Goal: Use online tool/utility: Utilize a website feature to perform a specific function

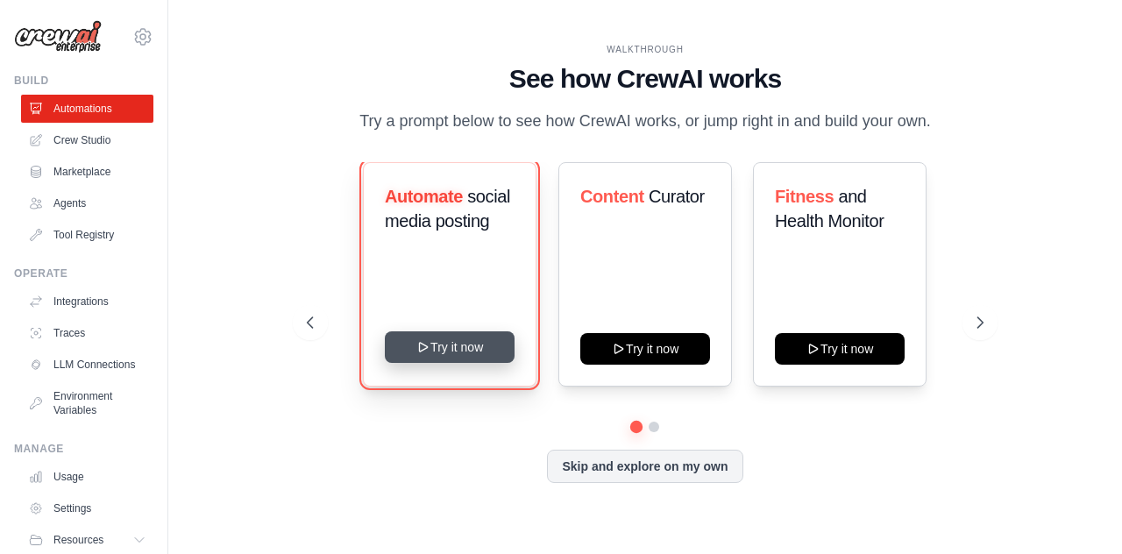
click at [495, 357] on button "Try it now" at bounding box center [450, 347] width 130 height 32
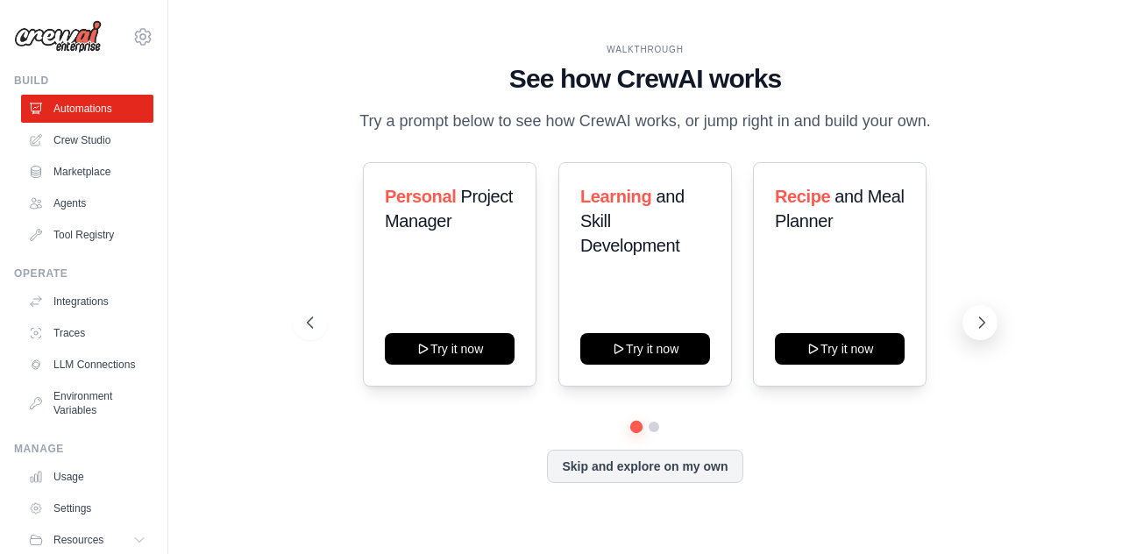
click at [991, 320] on button at bounding box center [980, 322] width 35 height 35
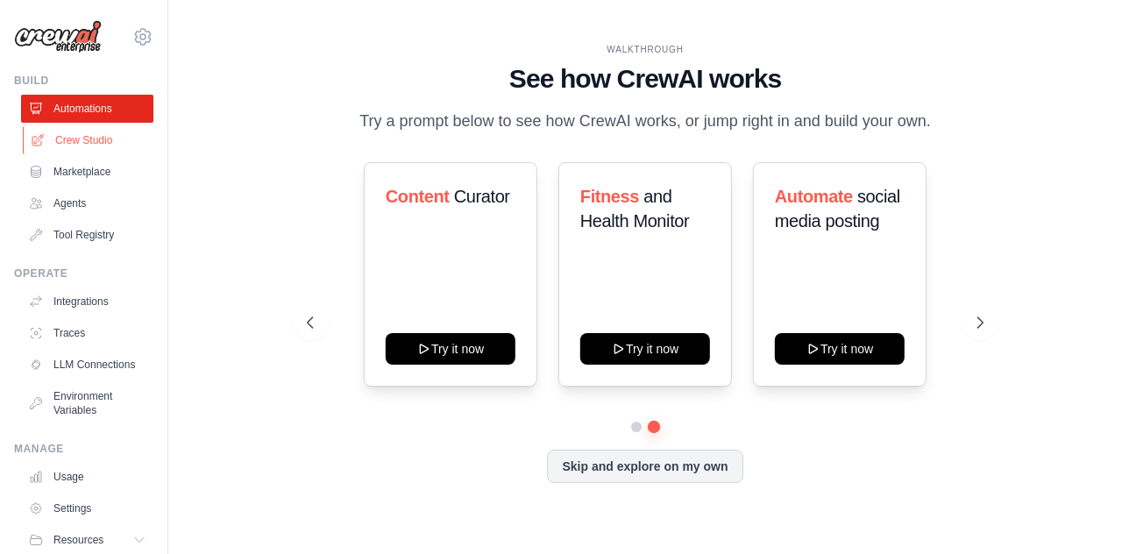
click at [89, 129] on link "Crew Studio" at bounding box center [89, 140] width 132 height 28
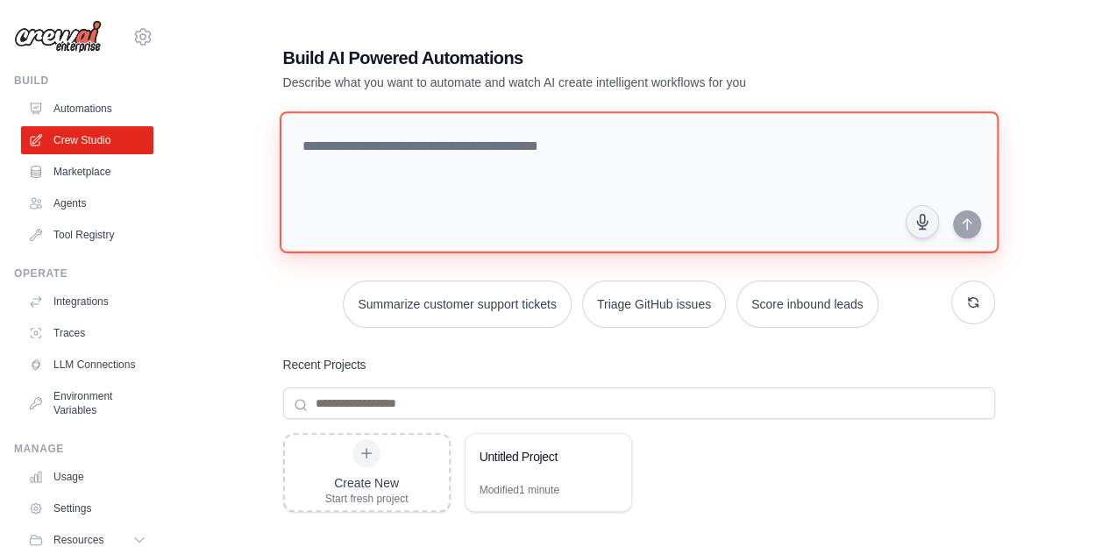
click at [465, 125] on textarea at bounding box center [638, 182] width 719 height 142
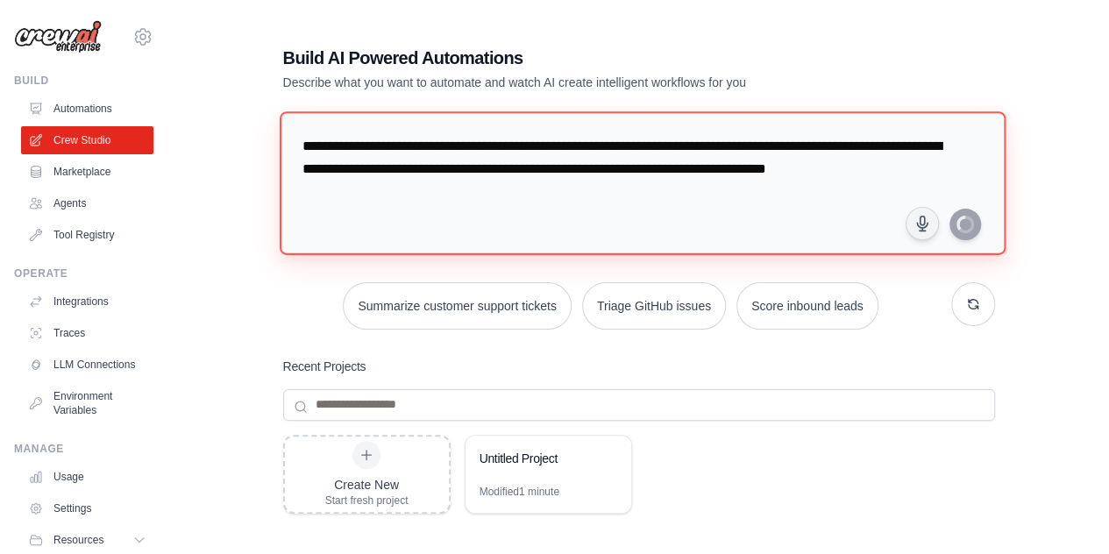
type textarea "**********"
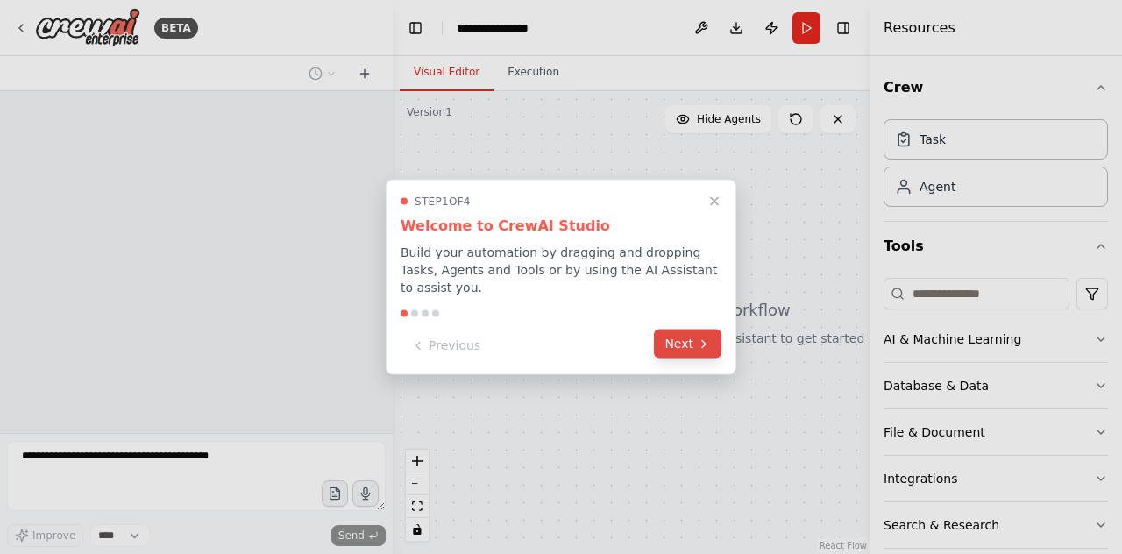
click at [690, 341] on button "Next" at bounding box center [688, 344] width 68 height 29
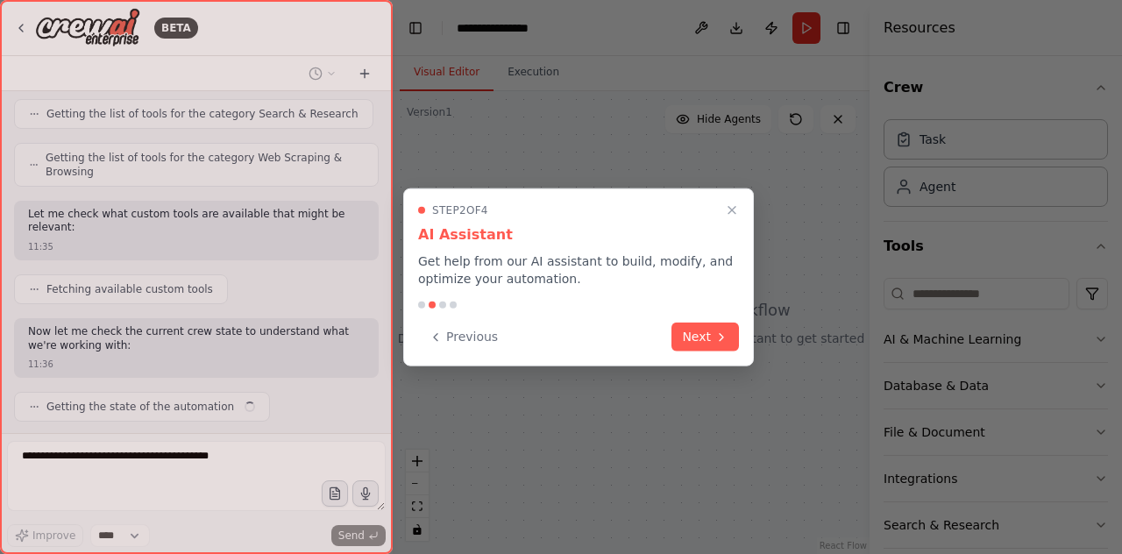
scroll to position [684, 0]
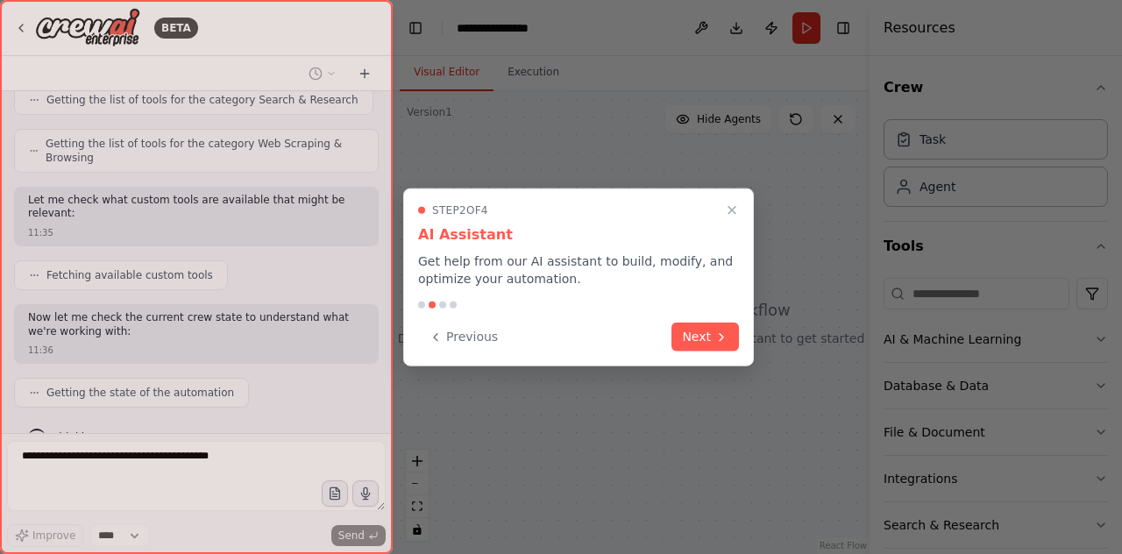
drag, startPoint x: 386, startPoint y: 375, endPoint x: 384, endPoint y: 210, distance: 164.9
click at [384, 210] on div at bounding box center [196, 277] width 393 height 554
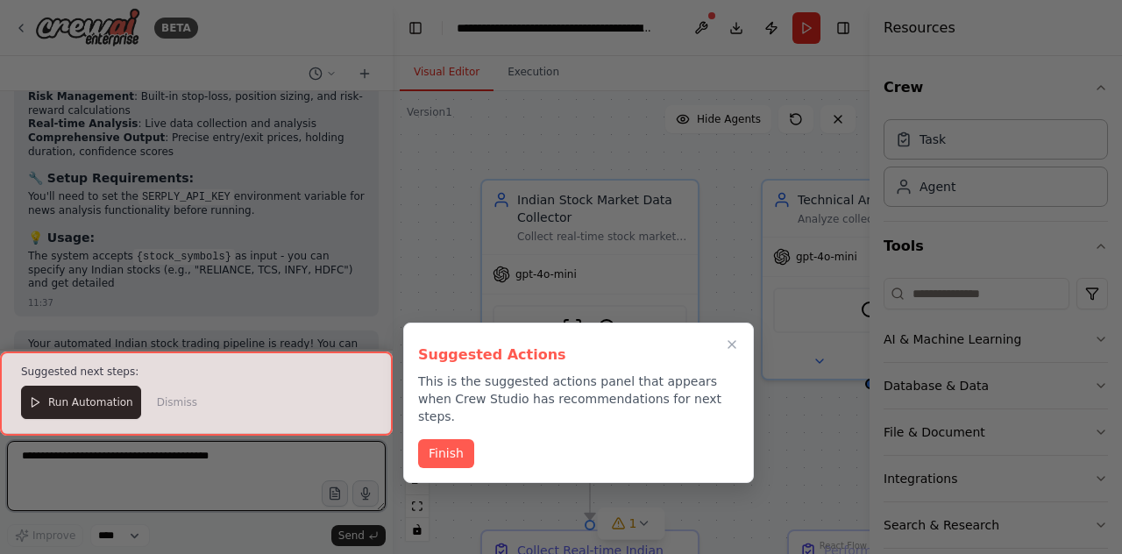
scroll to position [2325, 0]
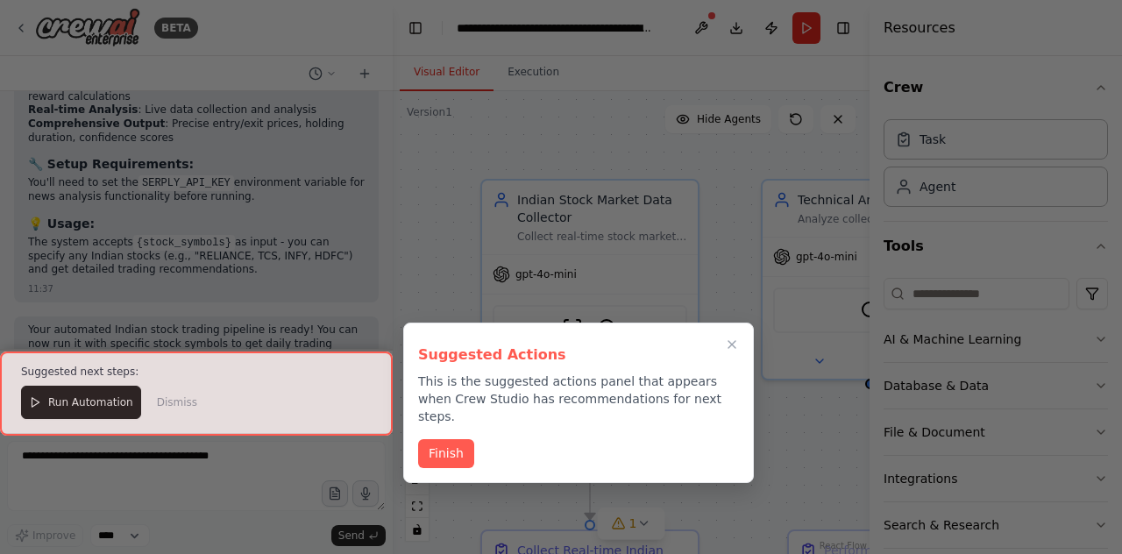
click at [96, 414] on div at bounding box center [196, 393] width 393 height 83
click at [442, 438] on button "Finish" at bounding box center [446, 452] width 56 height 29
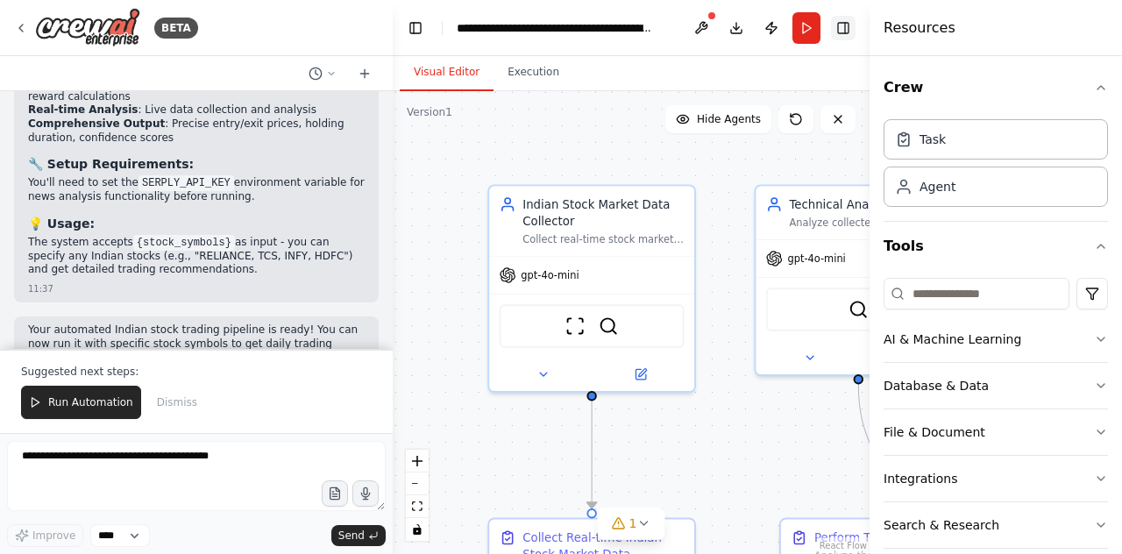
click at [842, 25] on button "Toggle Right Sidebar" at bounding box center [843, 28] width 25 height 25
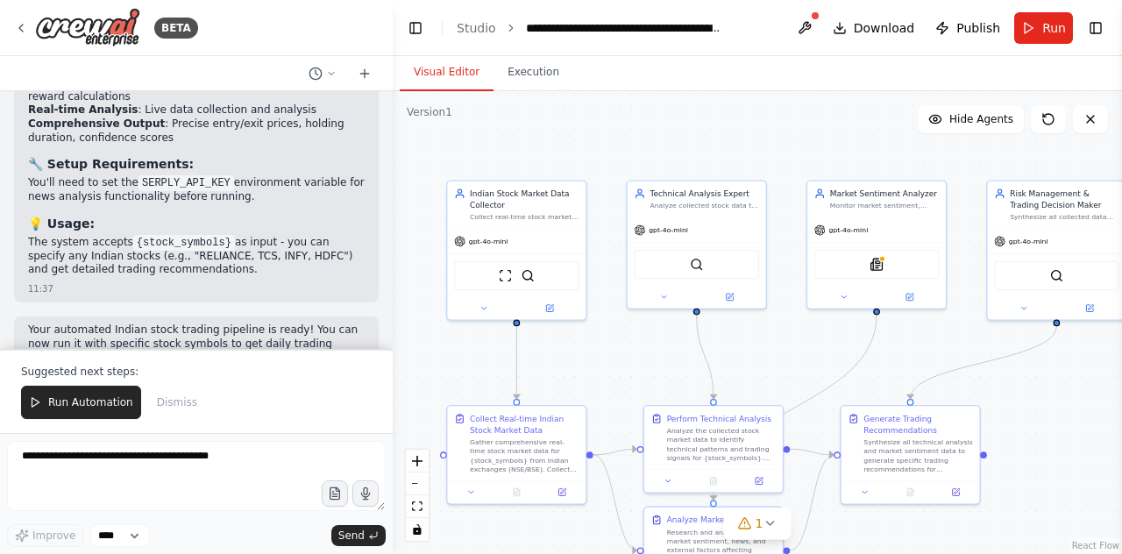
drag, startPoint x: 846, startPoint y: 194, endPoint x: 658, endPoint y: 111, distance: 205.8
click at [658, 111] on div ".deletable-edge-delete-btn { width: 20px; height: 20px; border: 0px solid #ffff…" at bounding box center [758, 322] width 730 height 463
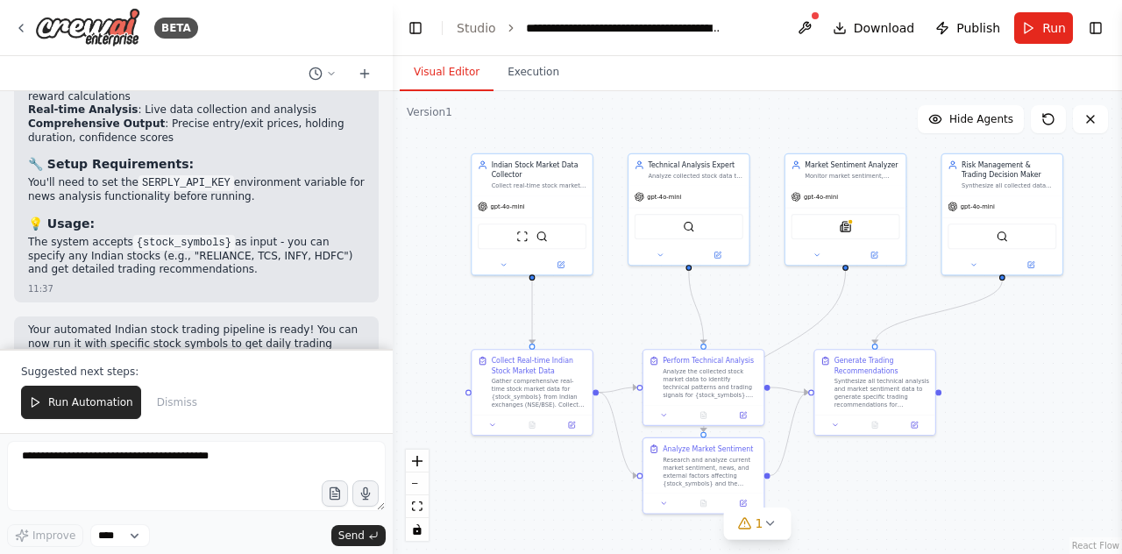
drag, startPoint x: 1026, startPoint y: 412, endPoint x: 1014, endPoint y: 374, distance: 39.7
click at [1014, 374] on div ".deletable-edge-delete-btn { width: 20px; height: 20px; border: 0px solid #ffff…" at bounding box center [758, 322] width 730 height 463
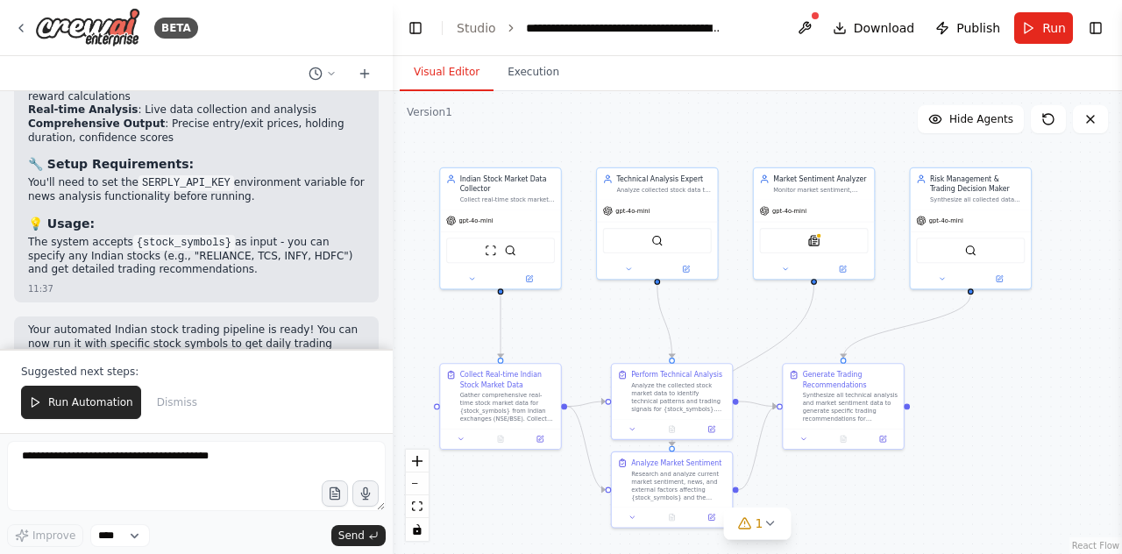
drag, startPoint x: 1014, startPoint y: 374, endPoint x: 982, endPoint y: 387, distance: 33.9
click at [982, 387] on div ".deletable-edge-delete-btn { width: 20px; height: 20px; border: 0px solid #ffff…" at bounding box center [758, 322] width 730 height 463
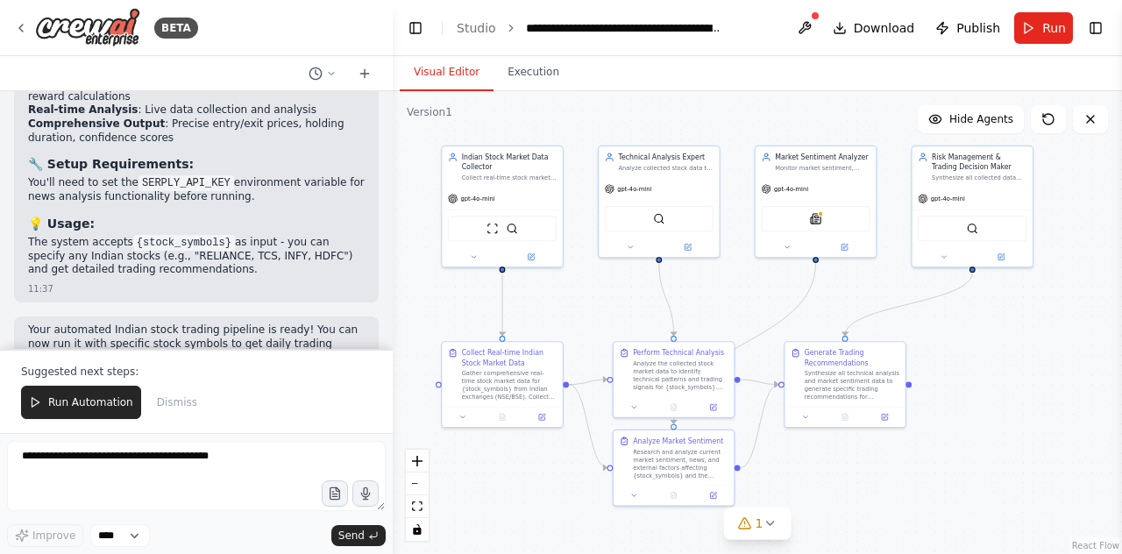
drag, startPoint x: 987, startPoint y: 386, endPoint x: 989, endPoint y: 366, distance: 20.2
click at [989, 366] on div ".deletable-edge-delete-btn { width: 20px; height: 20px; border: 0px solid #ffff…" at bounding box center [758, 322] width 730 height 463
click at [965, 132] on button "Hide Agents" at bounding box center [971, 119] width 106 height 28
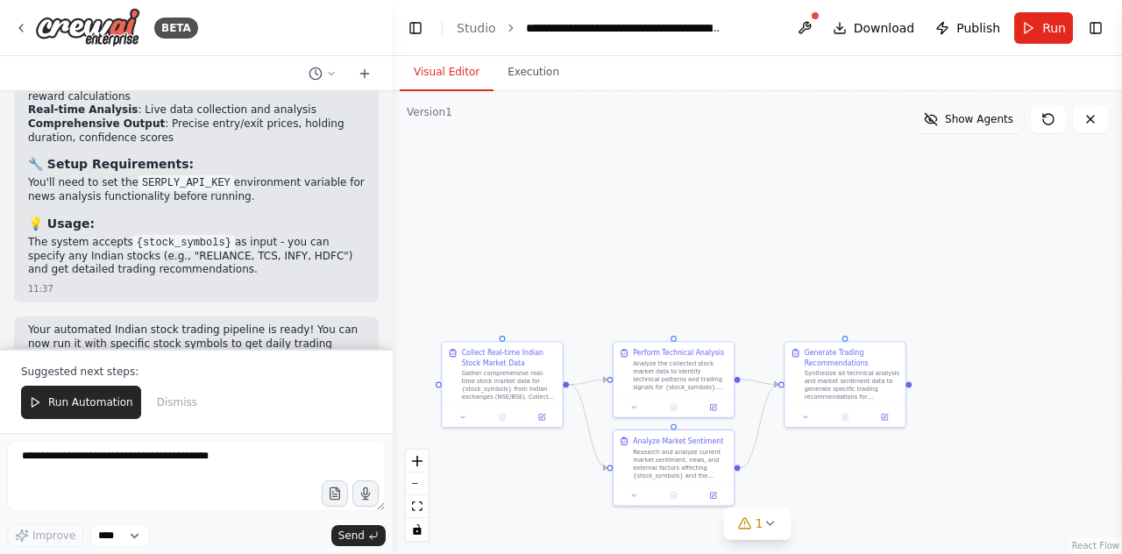
click at [965, 132] on button "Show Agents" at bounding box center [969, 119] width 110 height 28
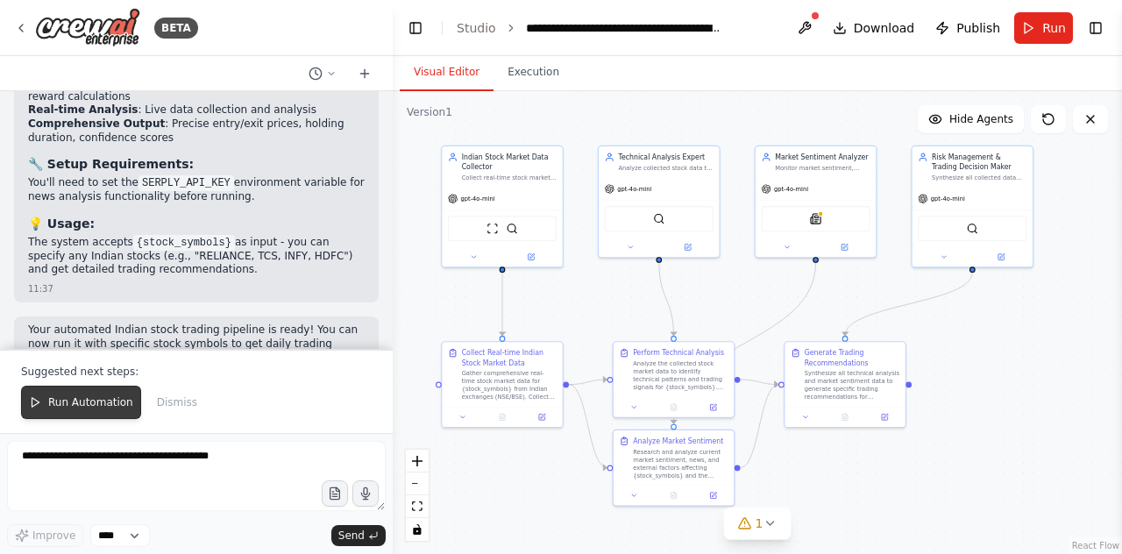
click at [76, 402] on span "Run Automation" at bounding box center [90, 402] width 85 height 14
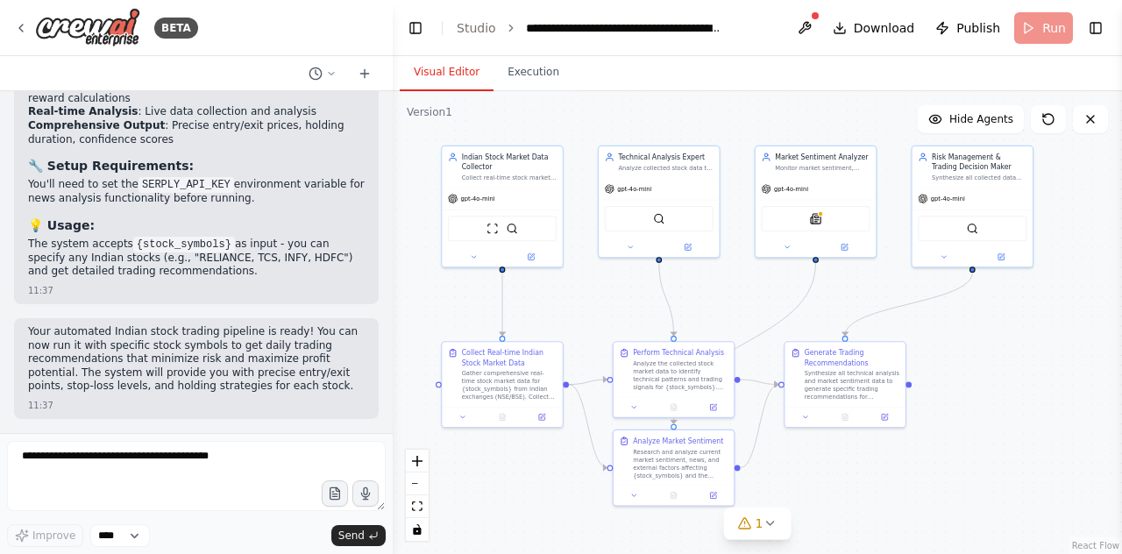
scroll to position [2241, 0]
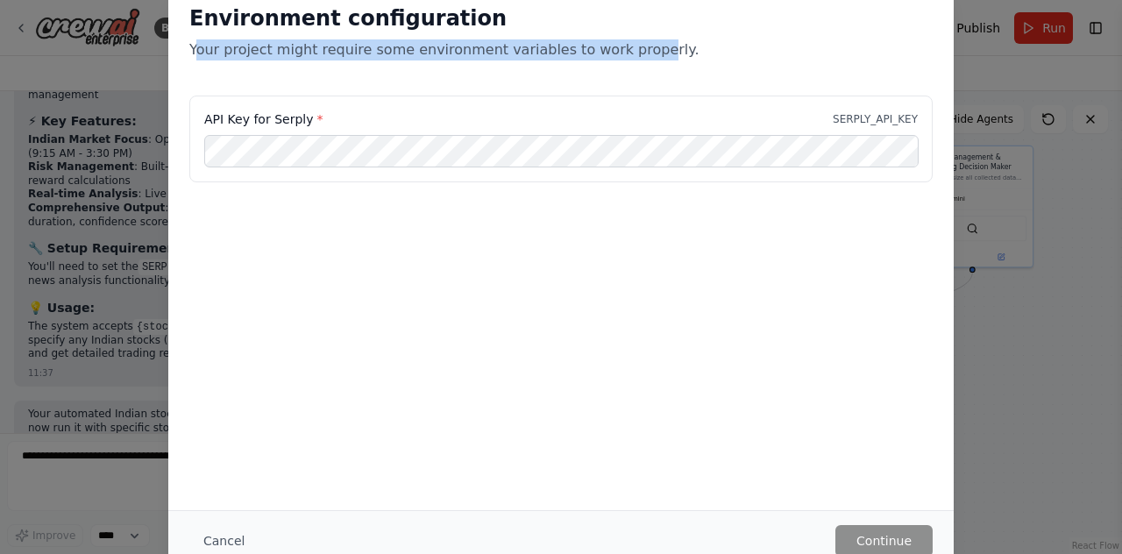
drag, startPoint x: 194, startPoint y: 50, endPoint x: 623, endPoint y: 40, distance: 428.9
click at [623, 40] on p "Your project might require some environment variables to work properly." at bounding box center [561, 49] width 744 height 21
drag, startPoint x: 643, startPoint y: 48, endPoint x: 89, endPoint y: 64, distance: 554.4
click at [89, 64] on div "Environment configuration Your project might require some environment variables…" at bounding box center [561, 277] width 1122 height 554
copy p "Your project might require some environment variables to work properly."
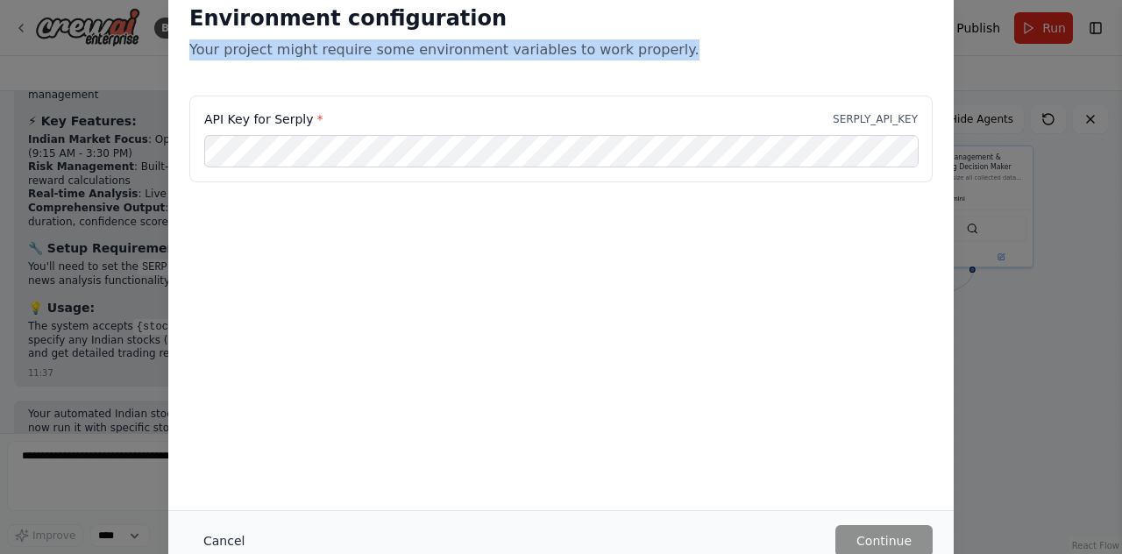
click at [214, 532] on button "Cancel" at bounding box center [223, 541] width 69 height 32
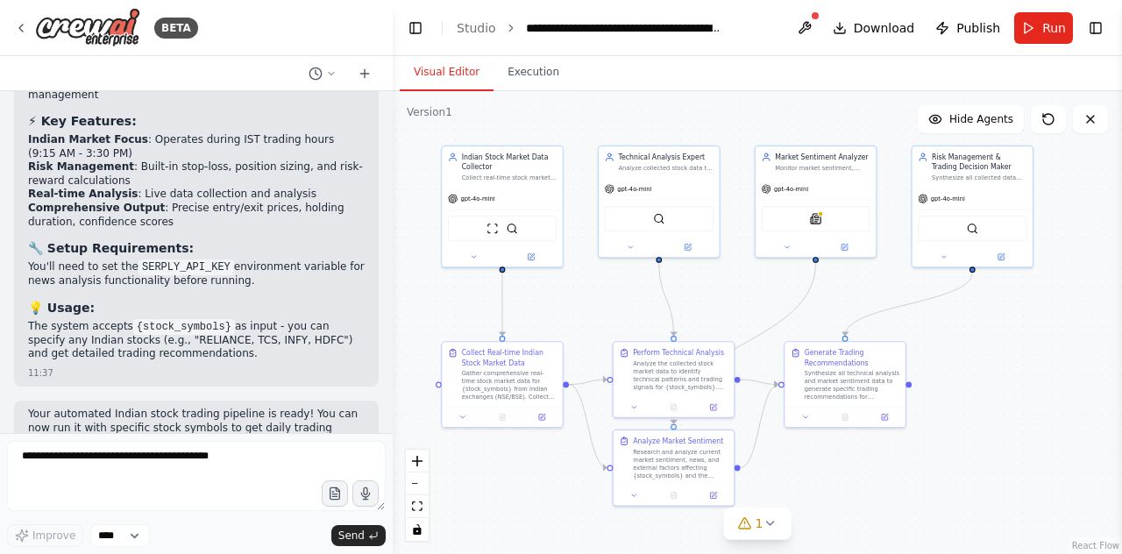
drag, startPoint x: 814, startPoint y: 32, endPoint x: 812, endPoint y: 23, distance: 8.9
click at [812, 23] on button at bounding box center [805, 28] width 28 height 32
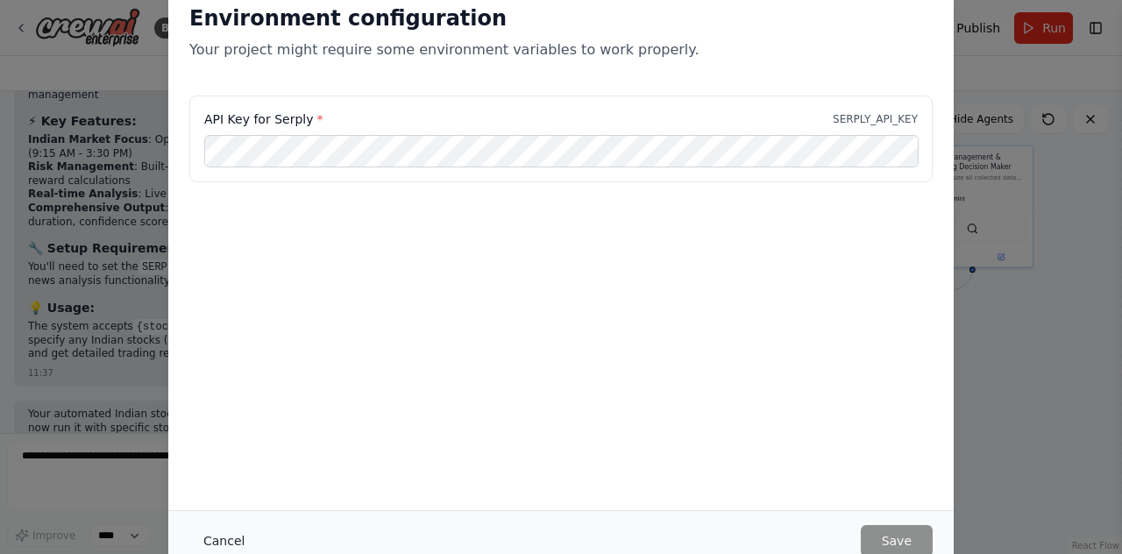
click at [229, 535] on button "Cancel" at bounding box center [223, 541] width 69 height 32
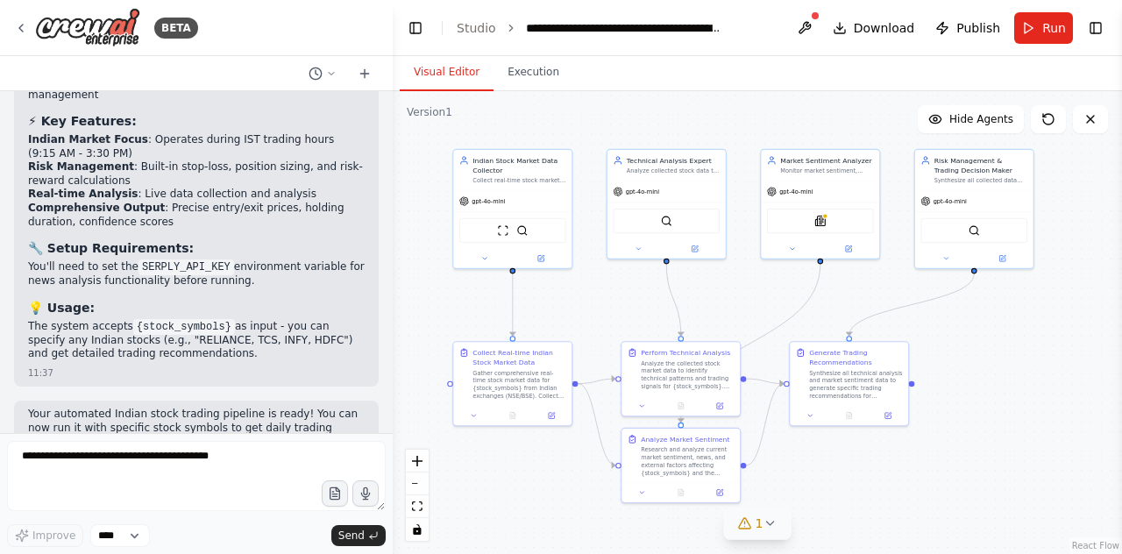
click at [765, 534] on button "1" at bounding box center [758, 524] width 68 height 32
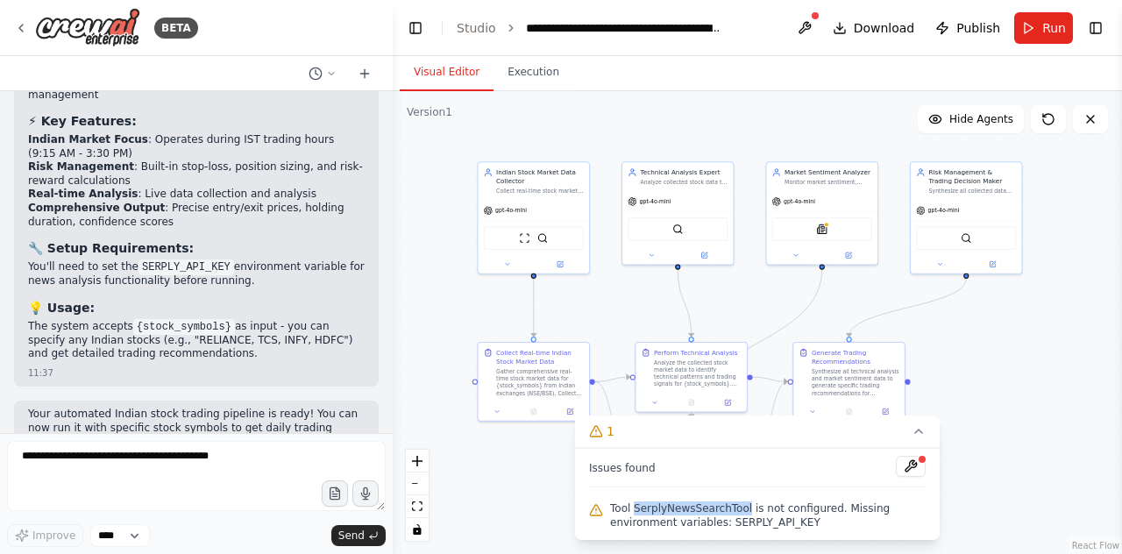
drag, startPoint x: 633, startPoint y: 509, endPoint x: 737, endPoint y: 509, distance: 103.5
click at [737, 509] on span "Tool SerplyNewsSearchTool is not configured. Missing environment variables: SER…" at bounding box center [768, 516] width 316 height 28
drag, startPoint x: 735, startPoint y: 523, endPoint x: 597, endPoint y: 509, distance: 138.4
click at [597, 509] on div "Tool SerplyNewsSearchTool is not configured. Missing environment variables: SER…" at bounding box center [757, 515] width 337 height 35
copy span "Tool SerplyNewsSearchTool is not configured. Missing environment variables: SER…"
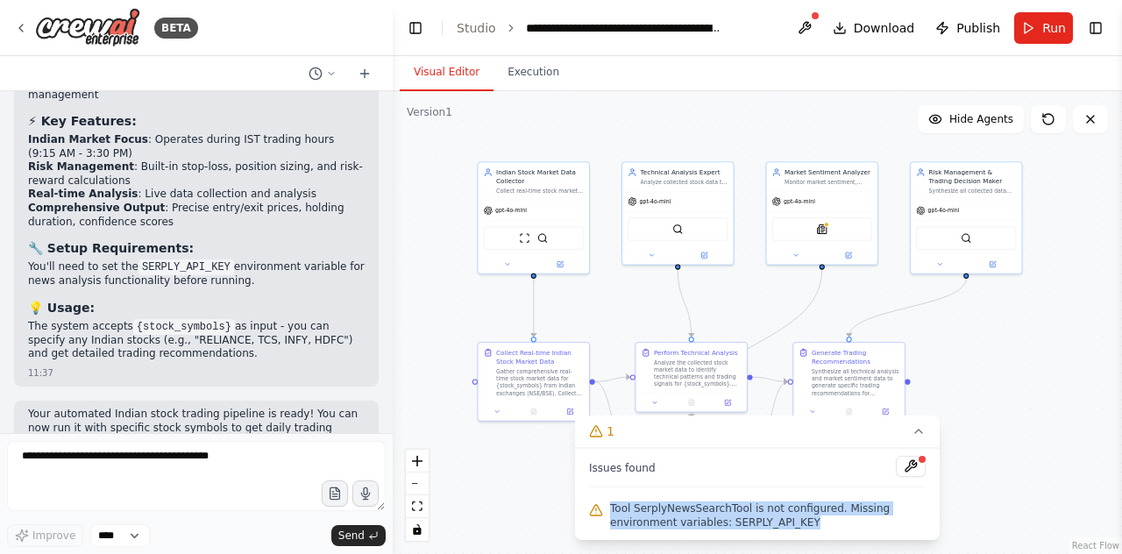
click at [706, 510] on span "Tool SerplyNewsSearchTool is not configured. Missing environment variables: SER…" at bounding box center [768, 516] width 316 height 28
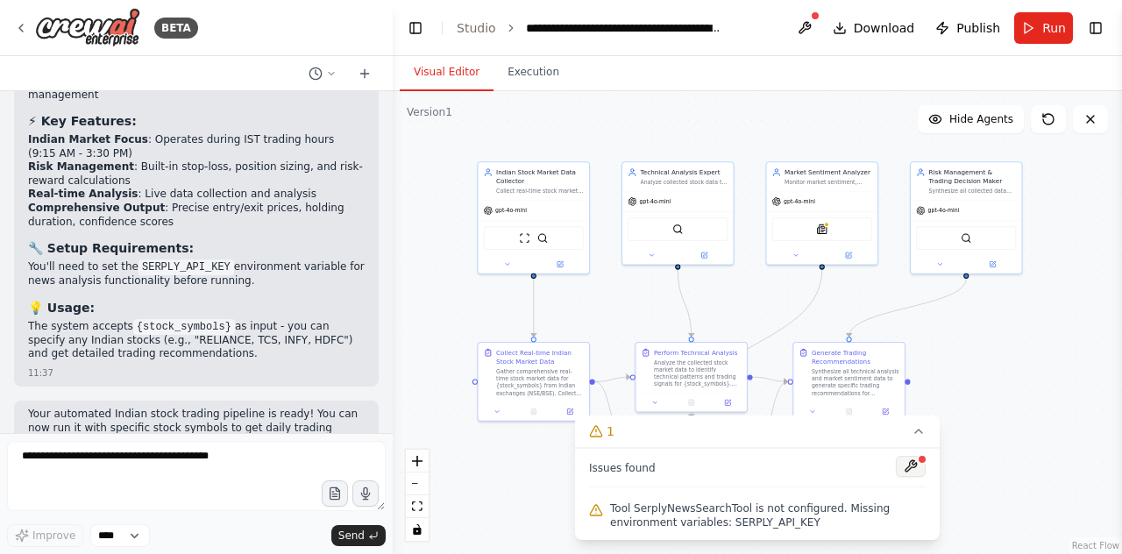
click at [907, 464] on button at bounding box center [911, 466] width 30 height 21
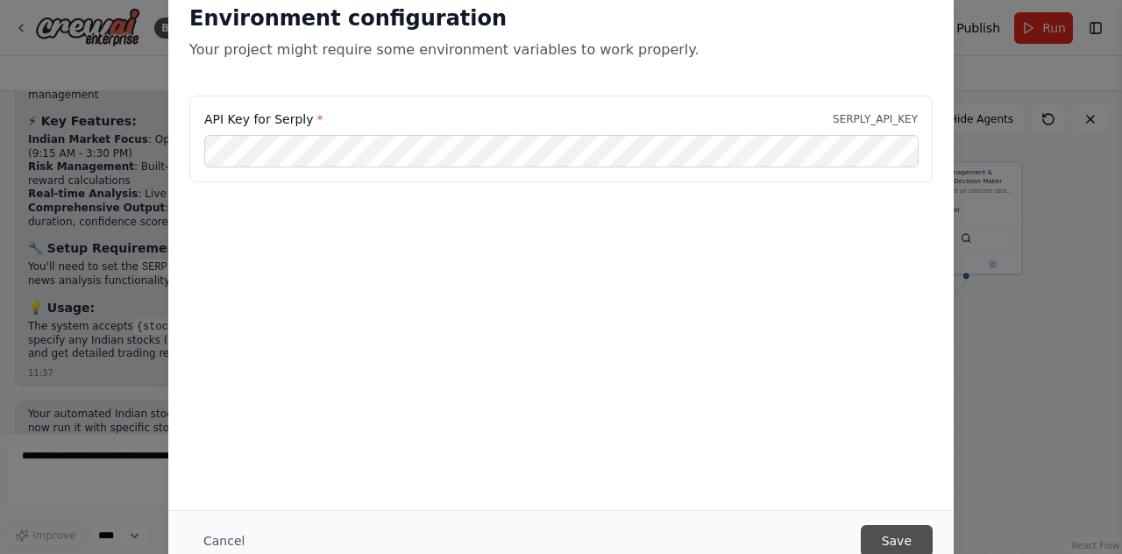
click at [894, 539] on button "Save" at bounding box center [897, 541] width 72 height 32
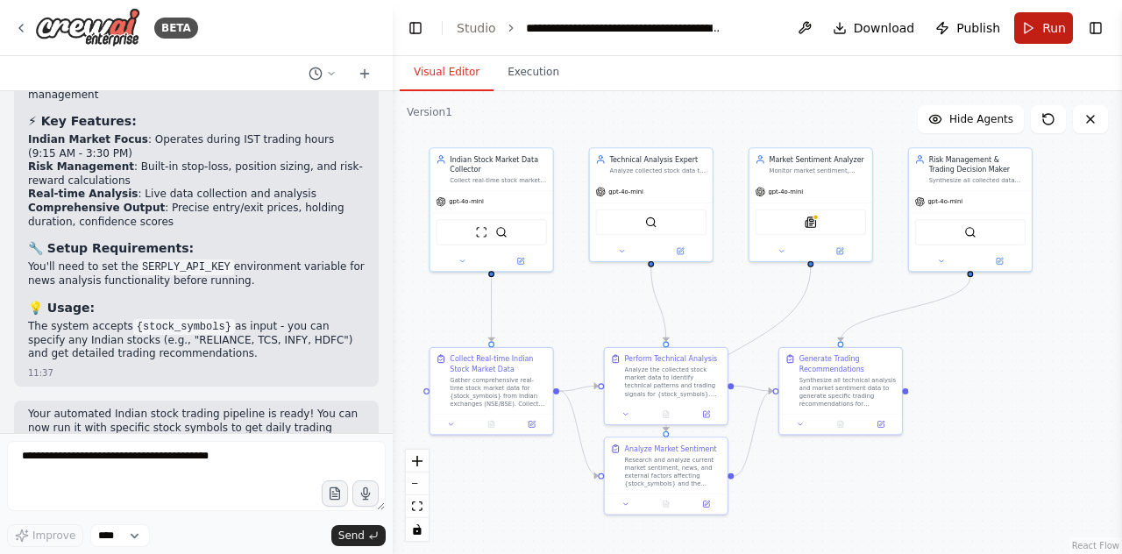
click at [1047, 22] on span "Run" at bounding box center [1055, 28] width 24 height 18
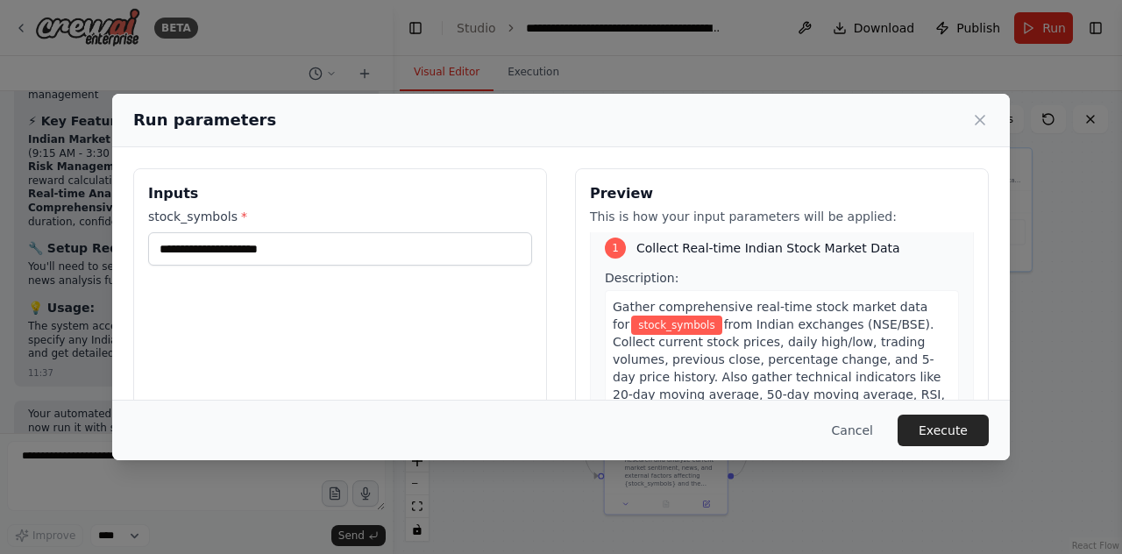
scroll to position [11, 0]
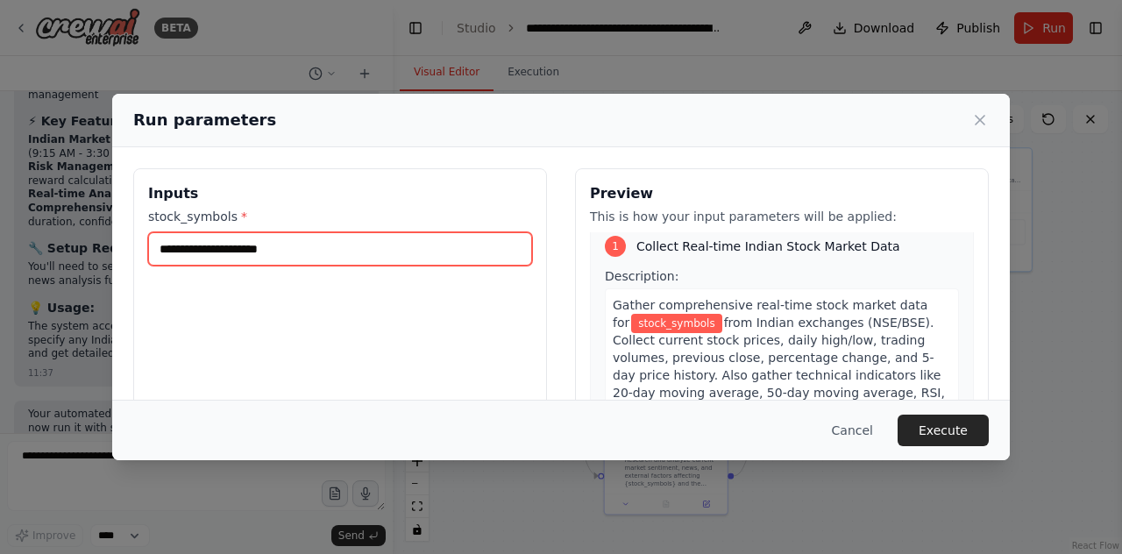
click at [310, 248] on input "stock_symbols *" at bounding box center [340, 248] width 384 height 33
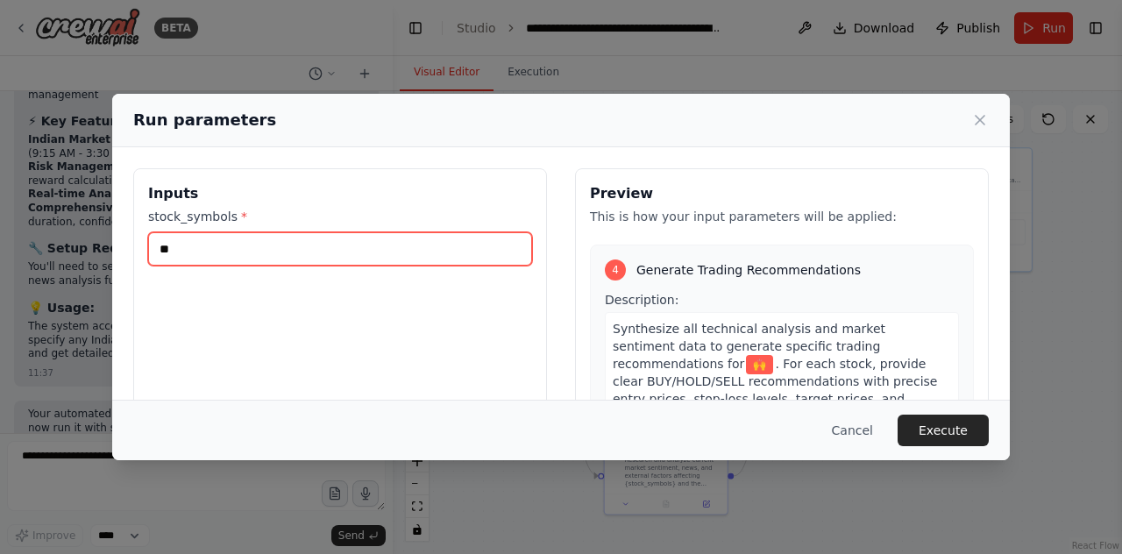
scroll to position [1263, 0]
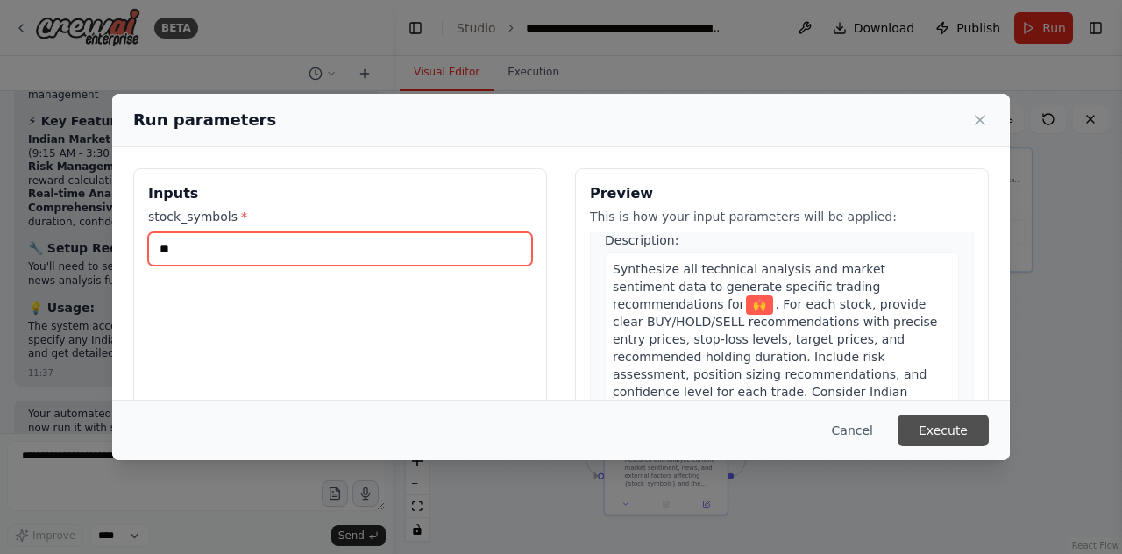
type input "**"
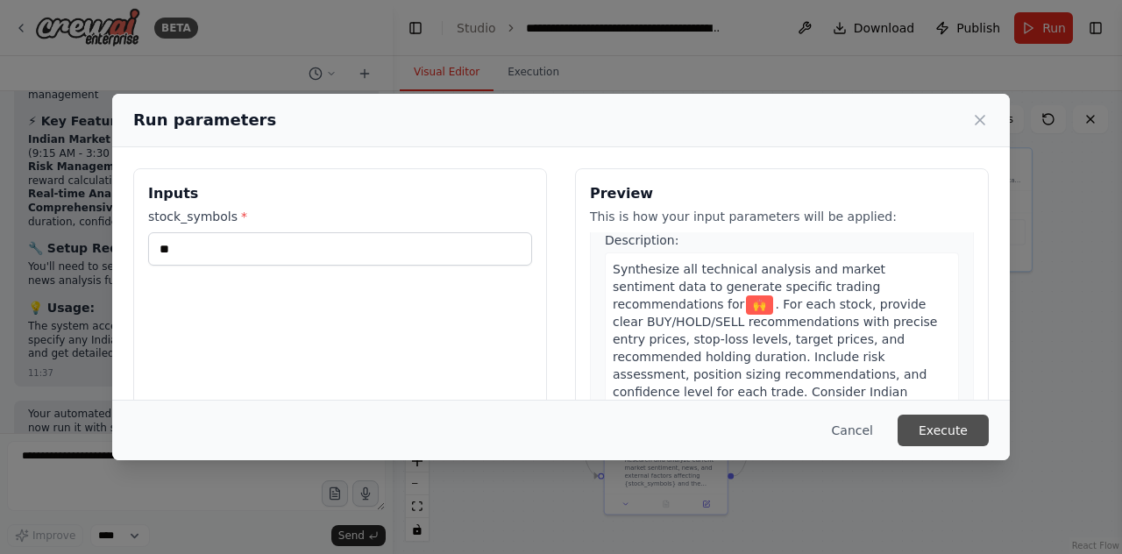
click at [943, 420] on button "Execute" at bounding box center [943, 431] width 91 height 32
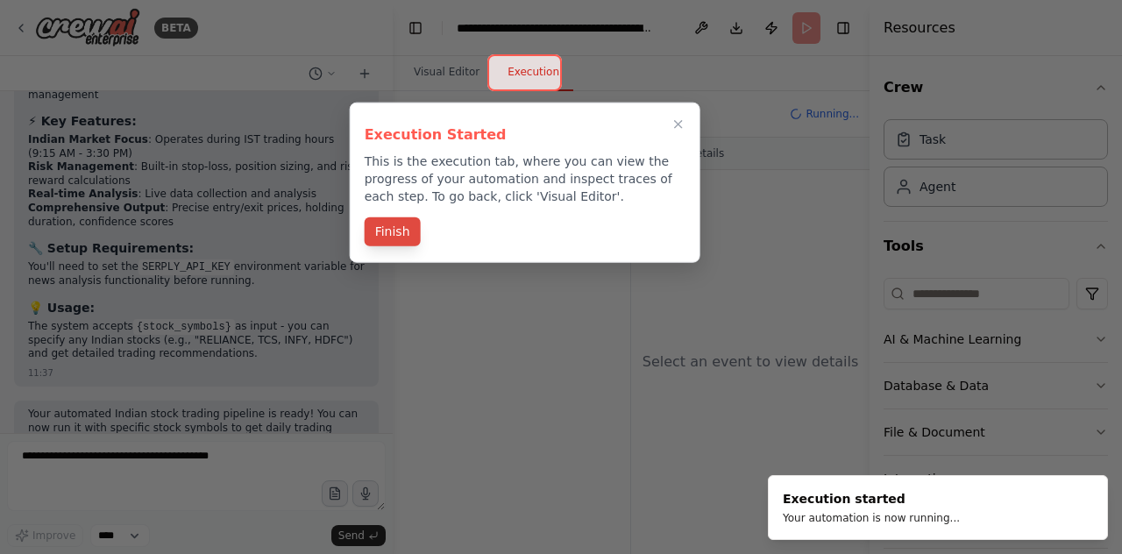
click at [396, 224] on button "Finish" at bounding box center [393, 231] width 56 height 29
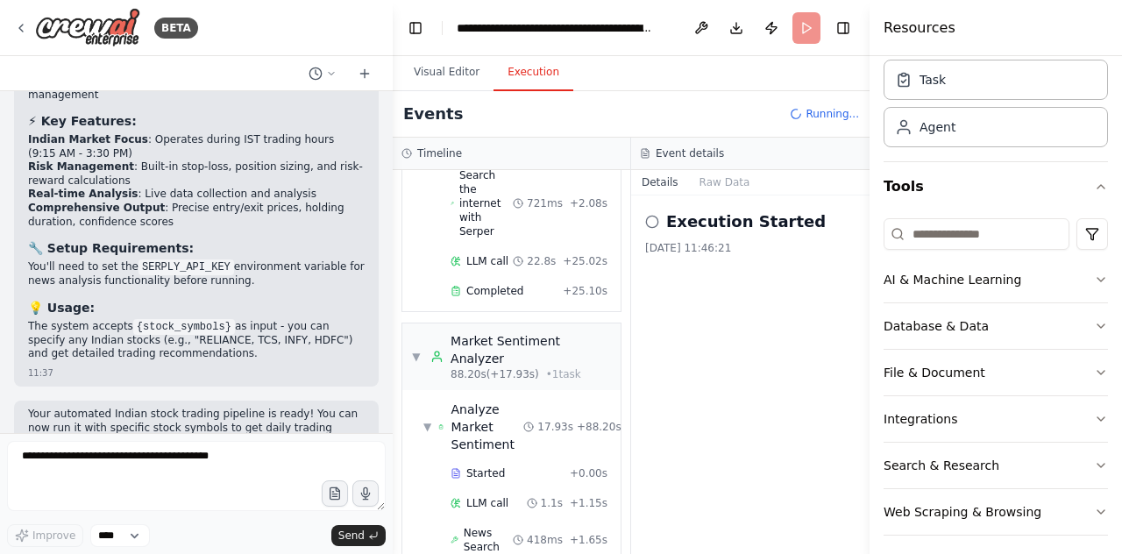
scroll to position [1194, 0]
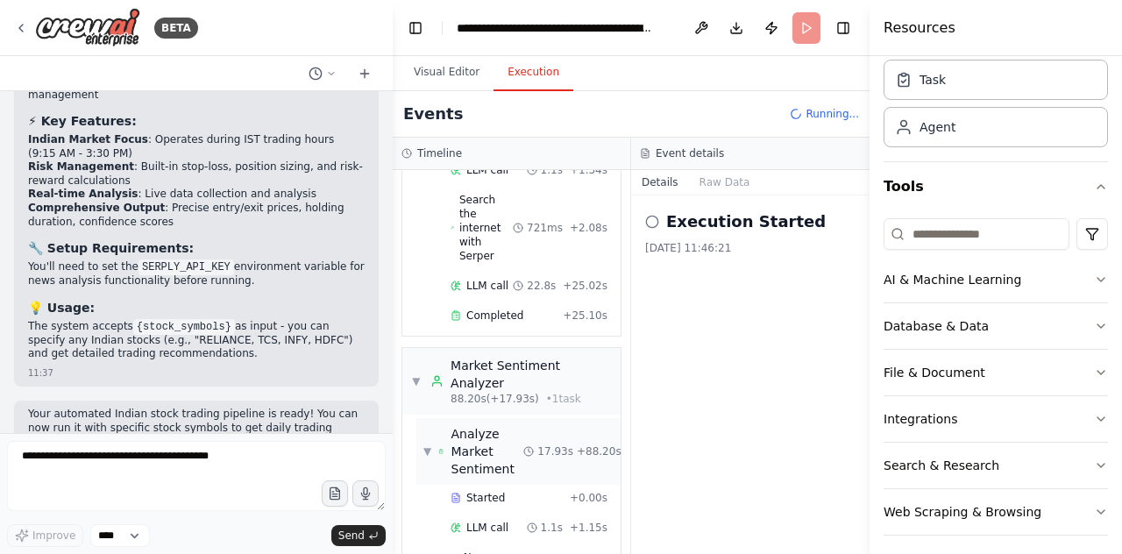
click at [516, 425] on div "Analyze Market Sentiment" at bounding box center [488, 451] width 73 height 53
click at [981, 84] on div "Task" at bounding box center [996, 79] width 224 height 40
click at [844, 30] on button "Toggle Right Sidebar" at bounding box center [843, 28] width 25 height 25
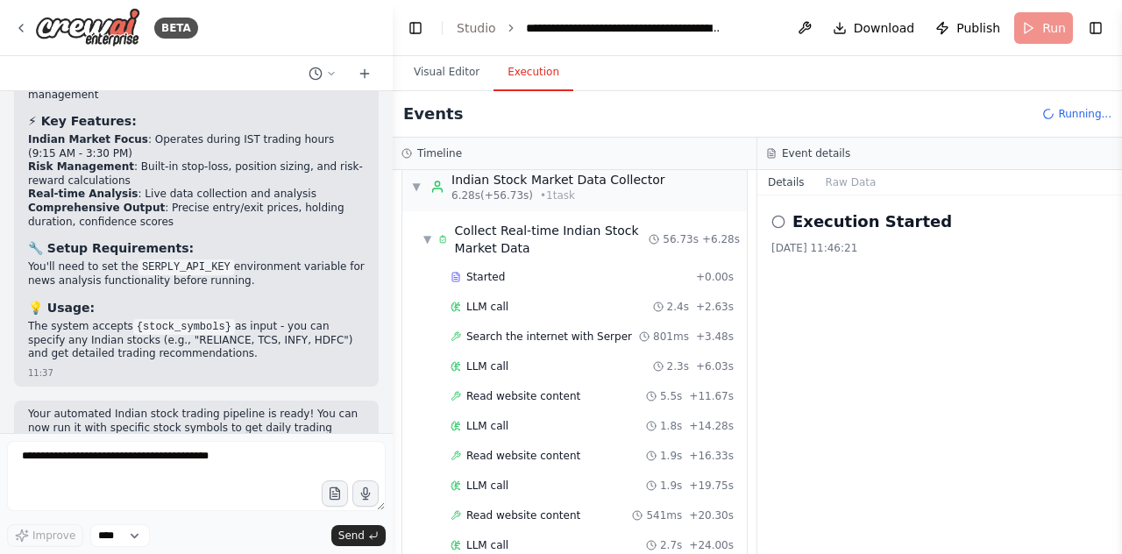
scroll to position [0, 0]
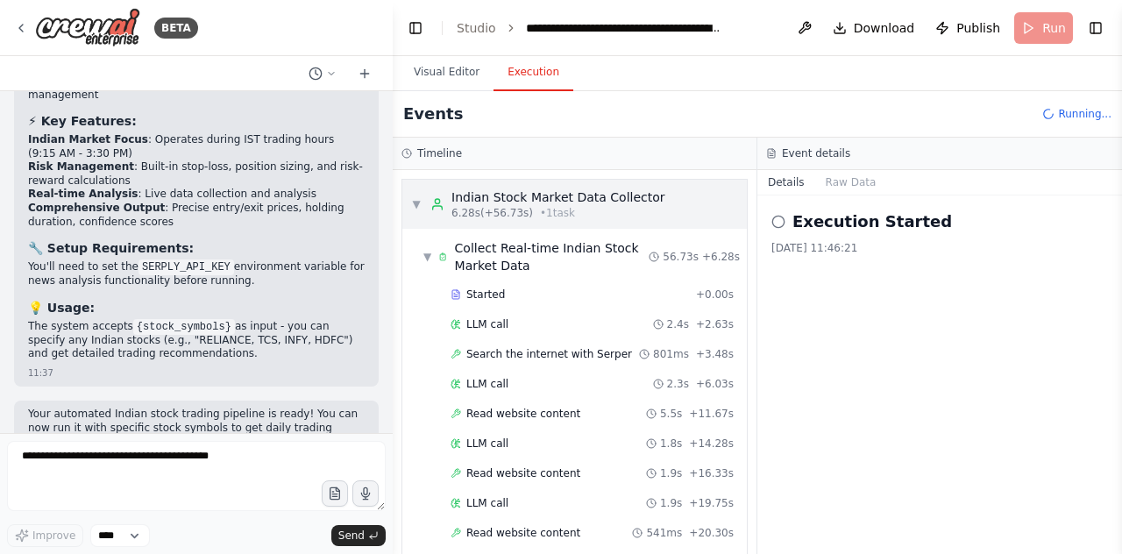
drag, startPoint x: 503, startPoint y: 208, endPoint x: 467, endPoint y: 207, distance: 36.0
click at [467, 207] on span "6.28s (+56.73s)" at bounding box center [493, 213] width 82 height 14
click at [417, 200] on span "▼" at bounding box center [416, 204] width 11 height 14
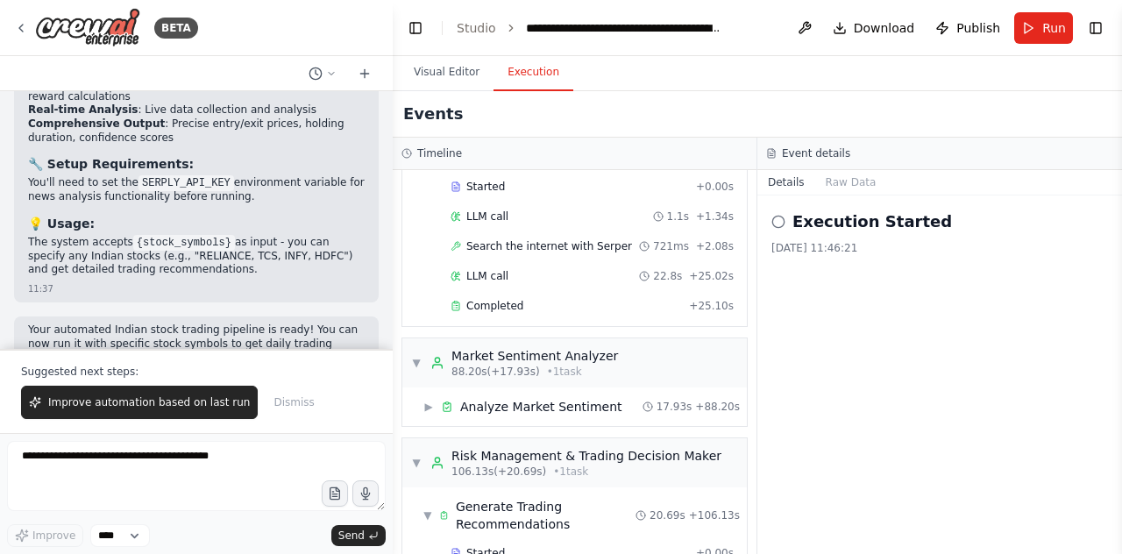
scroll to position [884, 0]
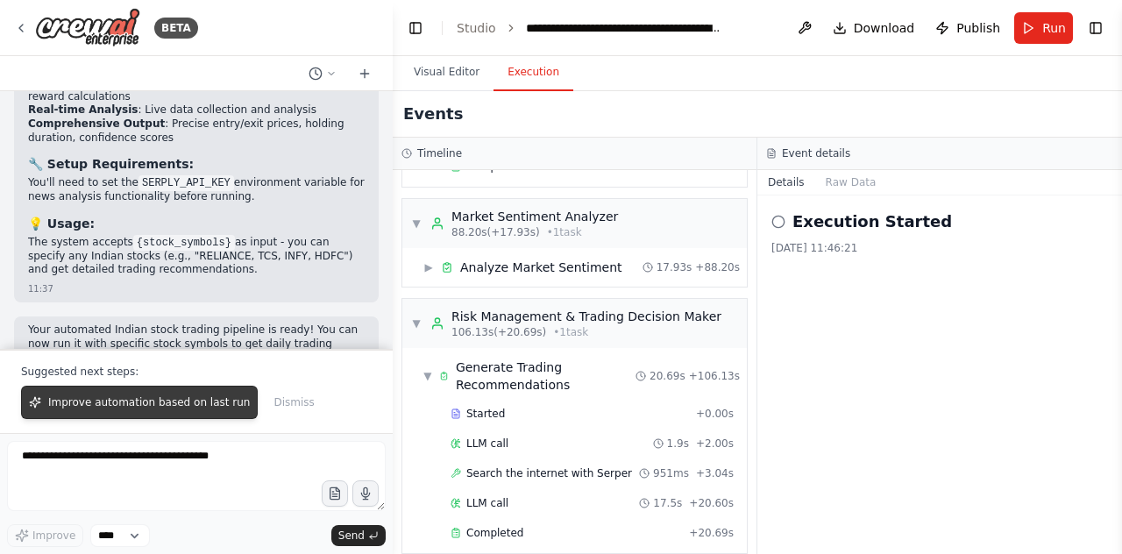
click at [187, 403] on span "Improve automation based on last run" at bounding box center [149, 402] width 202 height 14
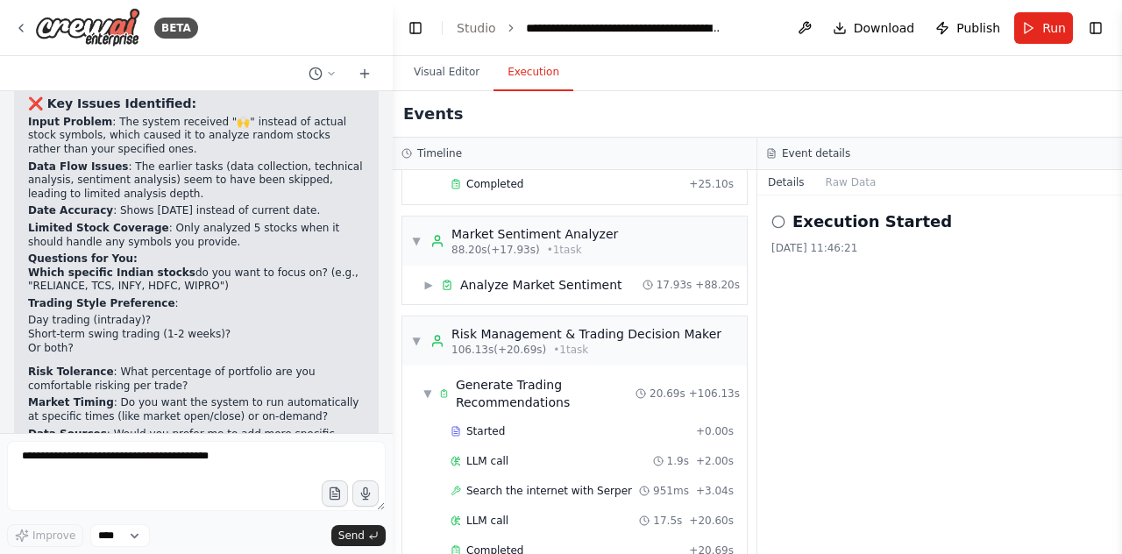
scroll to position [2952, 0]
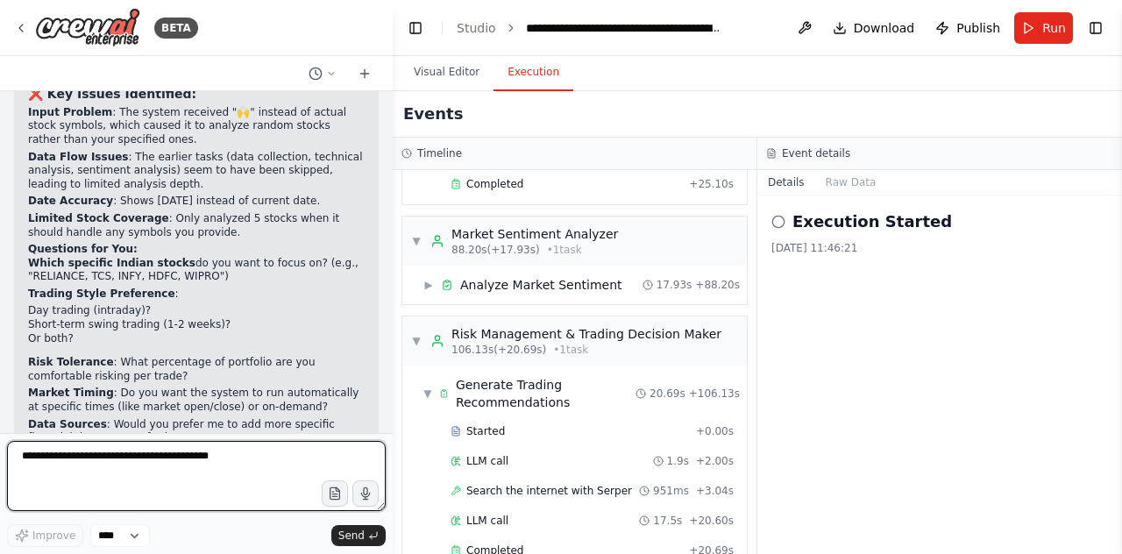
click at [193, 455] on textarea at bounding box center [196, 476] width 379 height 70
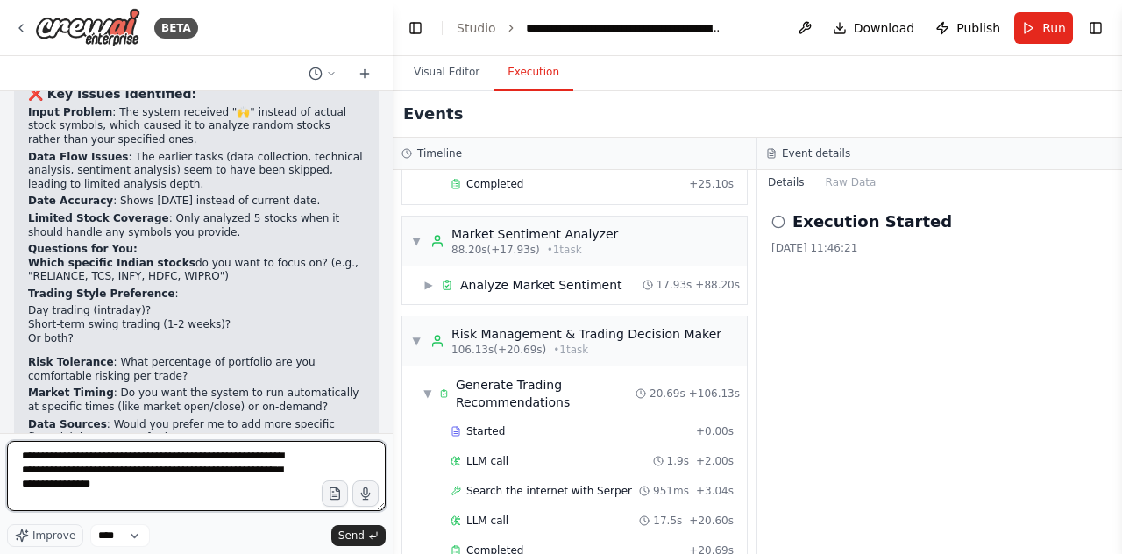
type textarea "**********"
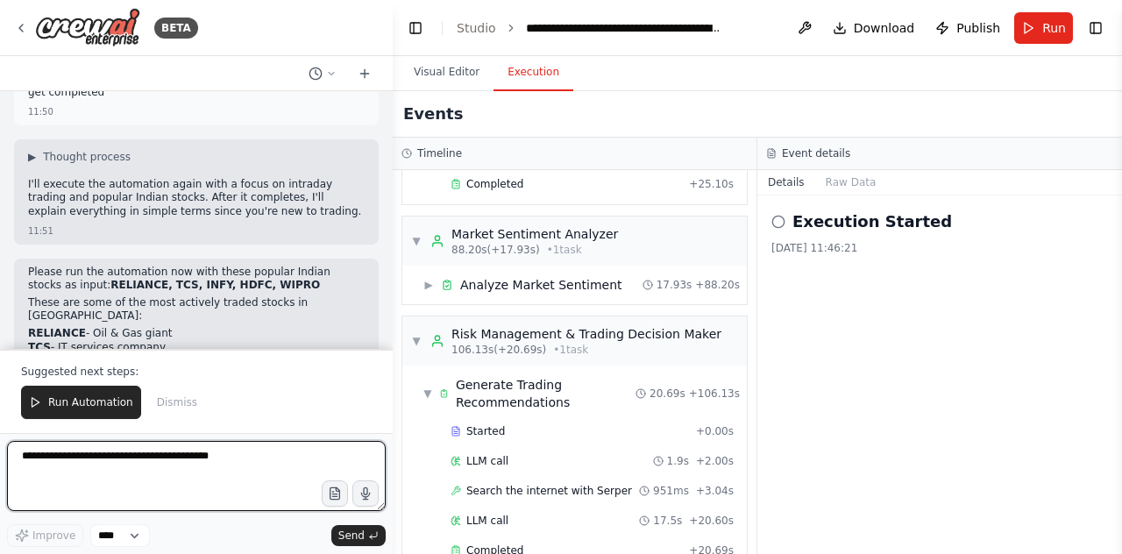
scroll to position [3429, 0]
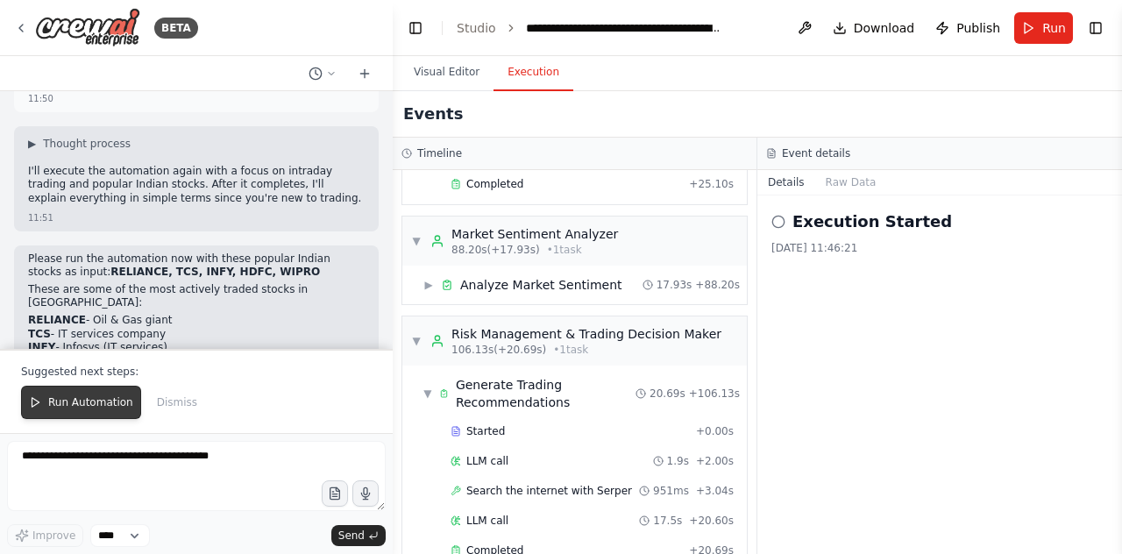
click at [79, 402] on span "Run Automation" at bounding box center [90, 402] width 85 height 14
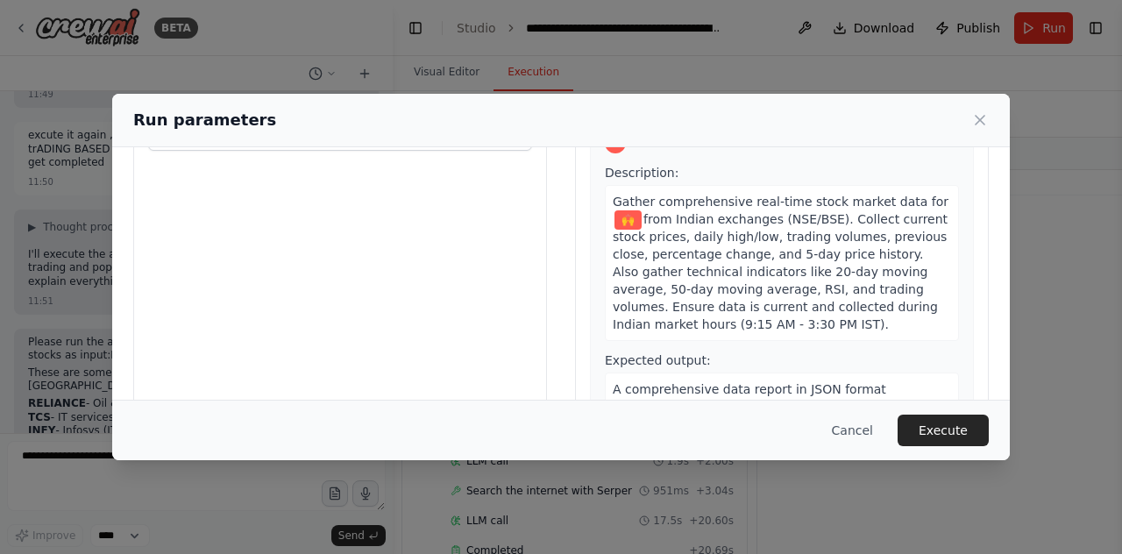
scroll to position [0, 0]
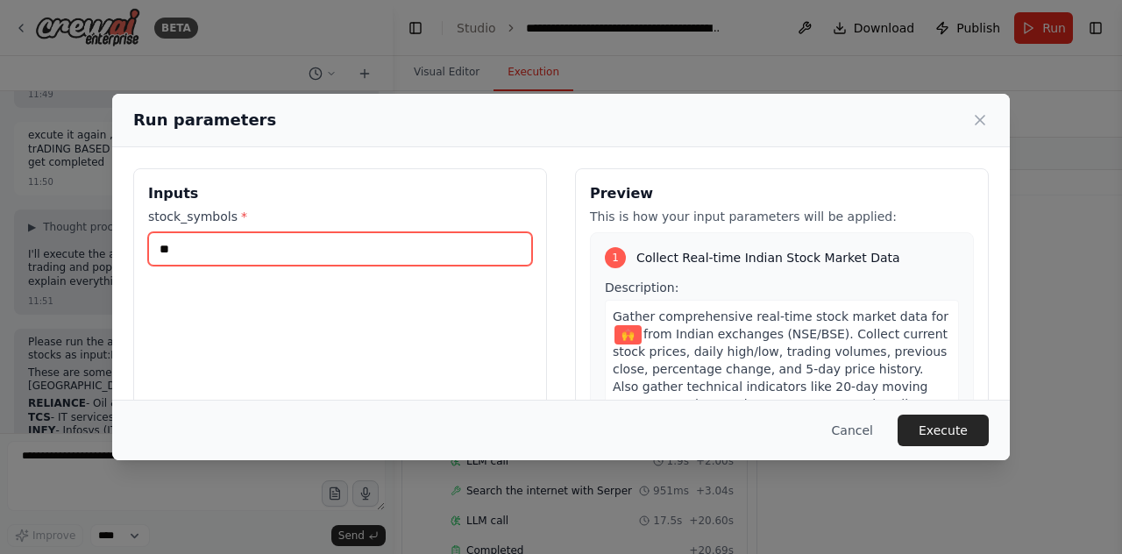
click at [323, 246] on input "**" at bounding box center [340, 248] width 384 height 33
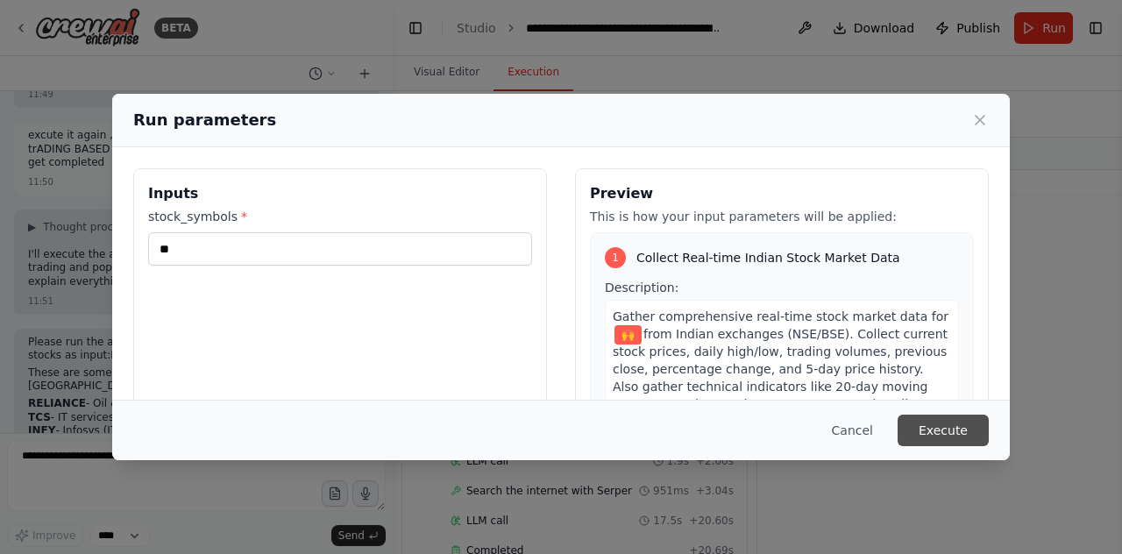
click at [952, 429] on button "Execute" at bounding box center [943, 431] width 91 height 32
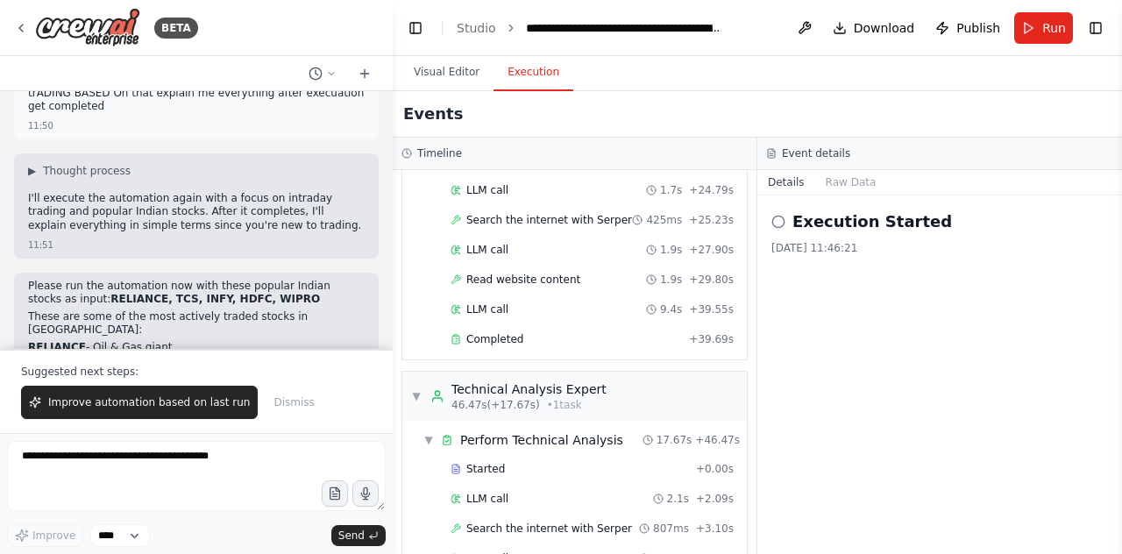
scroll to position [3429, 0]
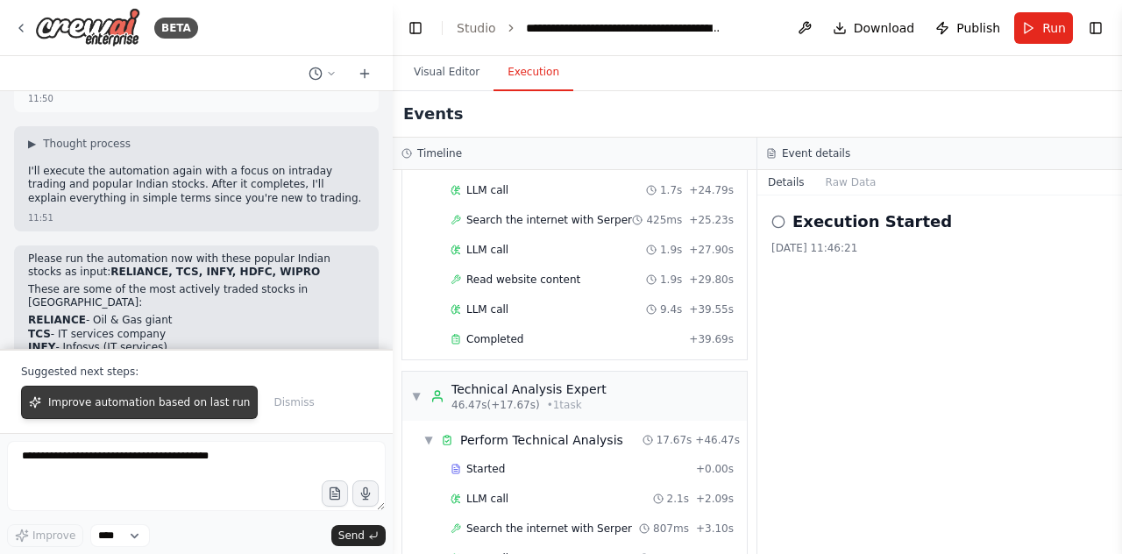
click at [139, 404] on span "Improve automation based on last run" at bounding box center [149, 402] width 202 height 14
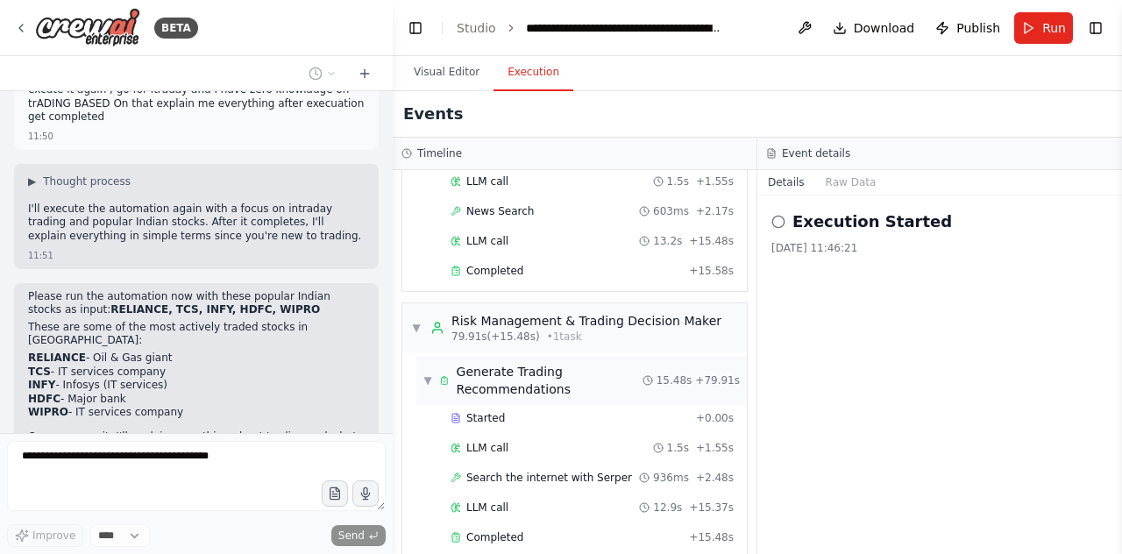
scroll to position [1059, 0]
click at [845, 188] on button "Raw Data" at bounding box center [851, 182] width 72 height 25
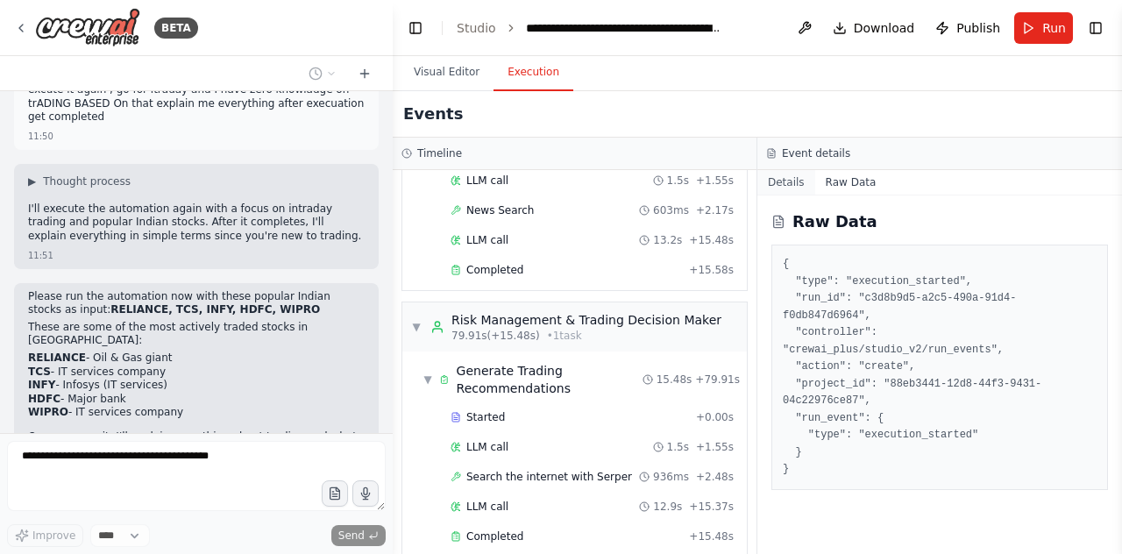
click at [780, 189] on button "Details" at bounding box center [787, 182] width 58 height 25
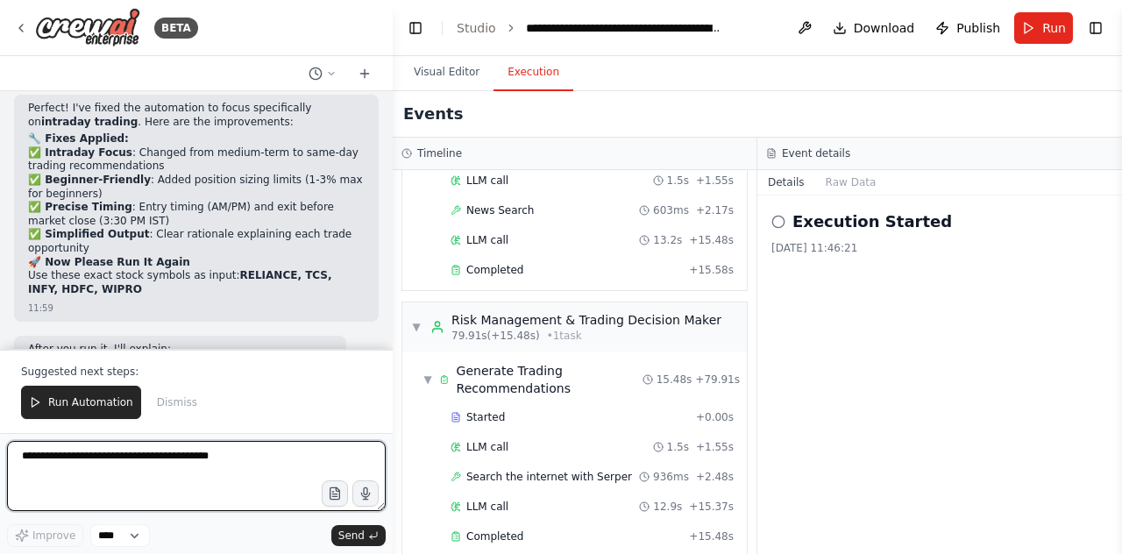
scroll to position [4319, 0]
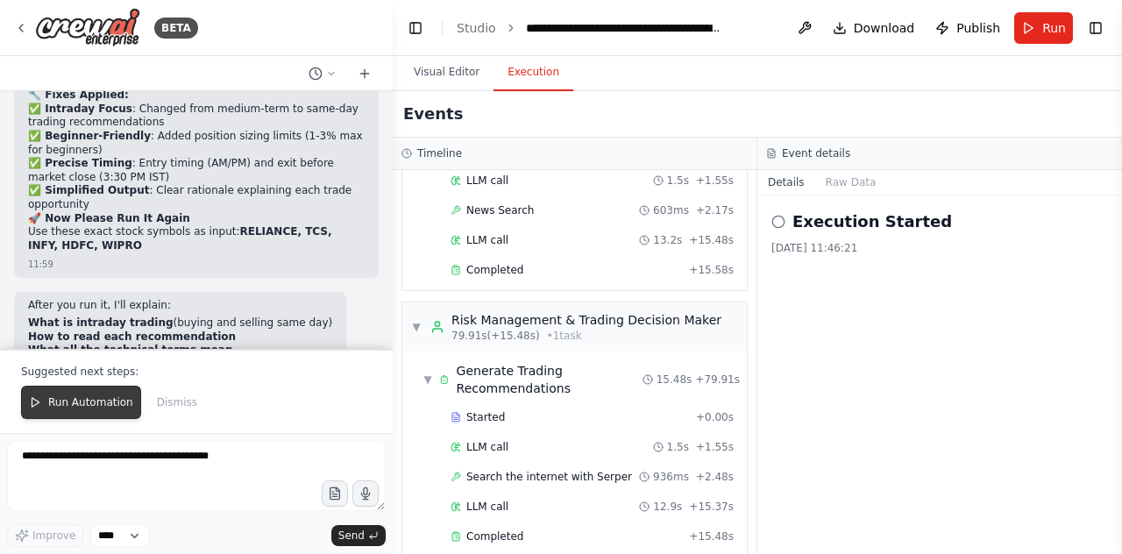
click at [53, 402] on span "Run Automation" at bounding box center [90, 402] width 85 height 14
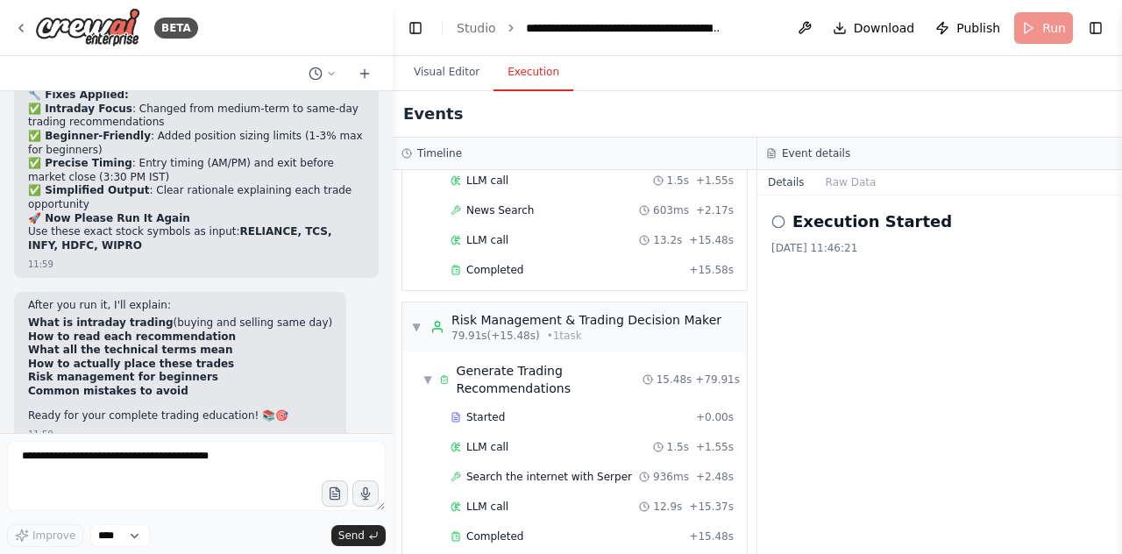
scroll to position [4236, 0]
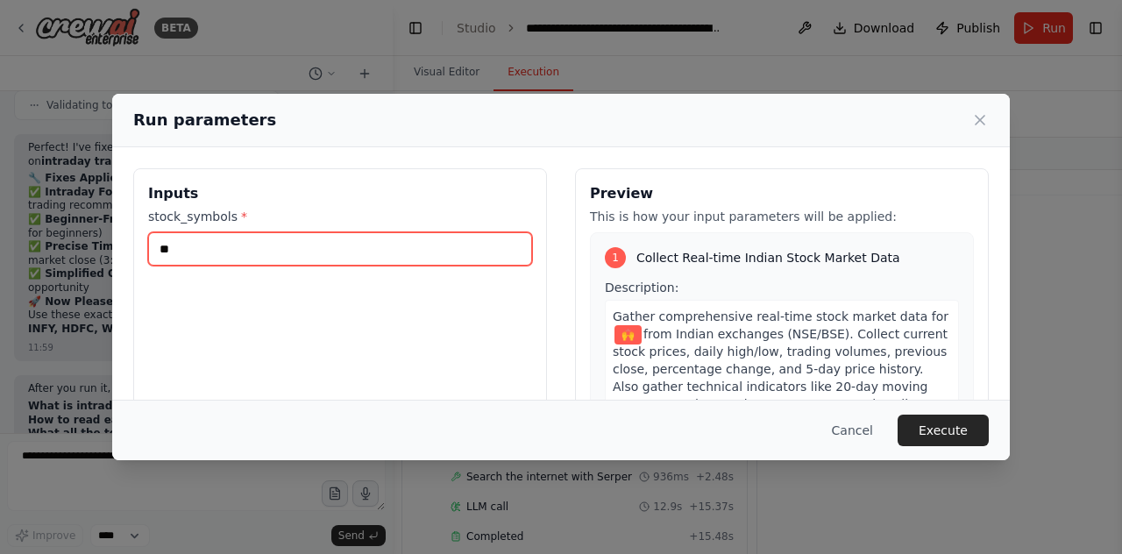
click at [239, 239] on input "**" at bounding box center [340, 248] width 384 height 33
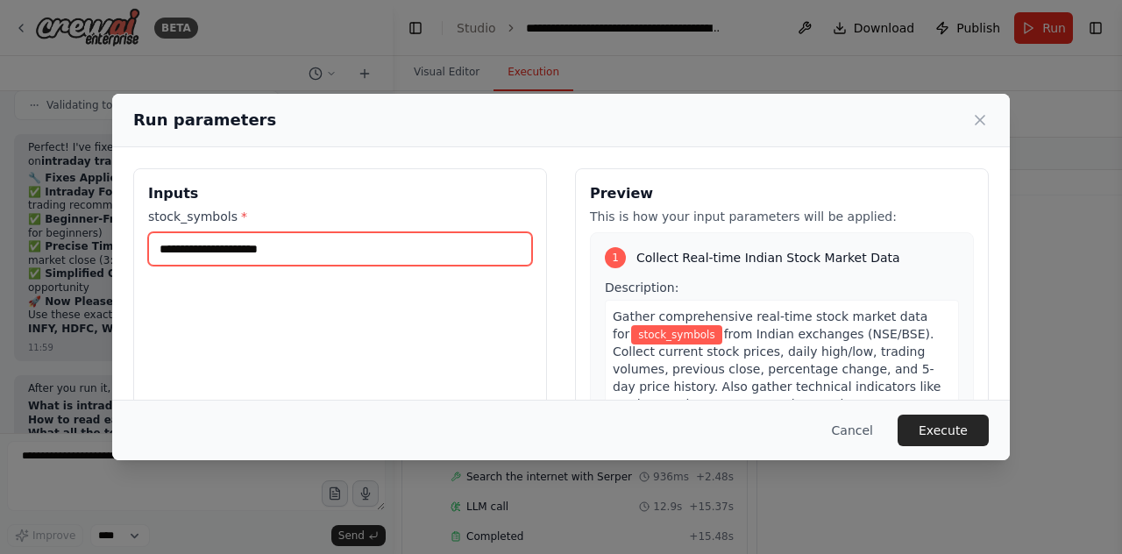
click at [400, 252] on input "stock_symbols *" at bounding box center [340, 248] width 384 height 33
paste input "***"
type input "***"
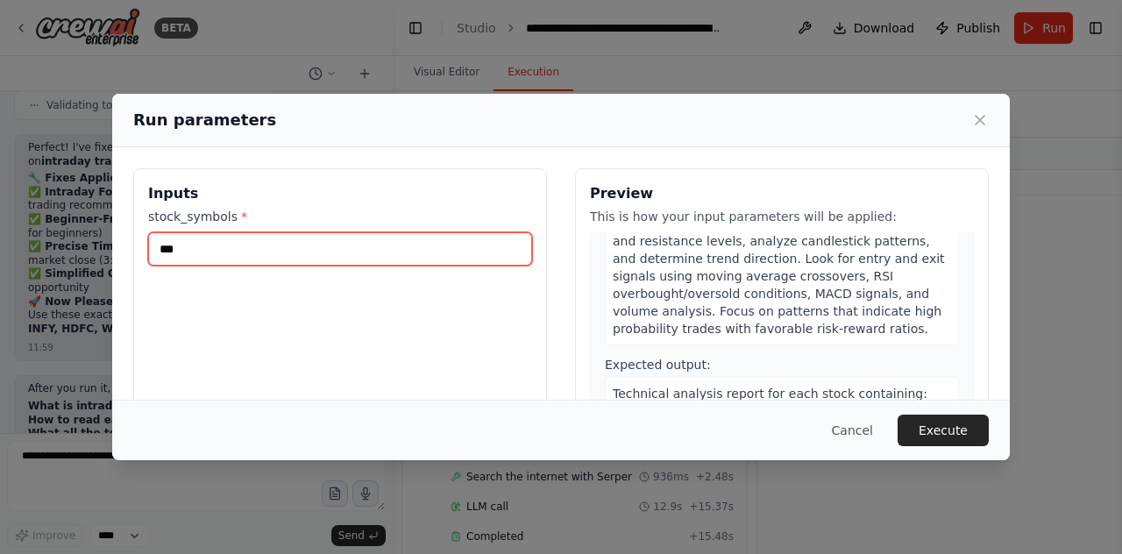
scroll to position [526, 0]
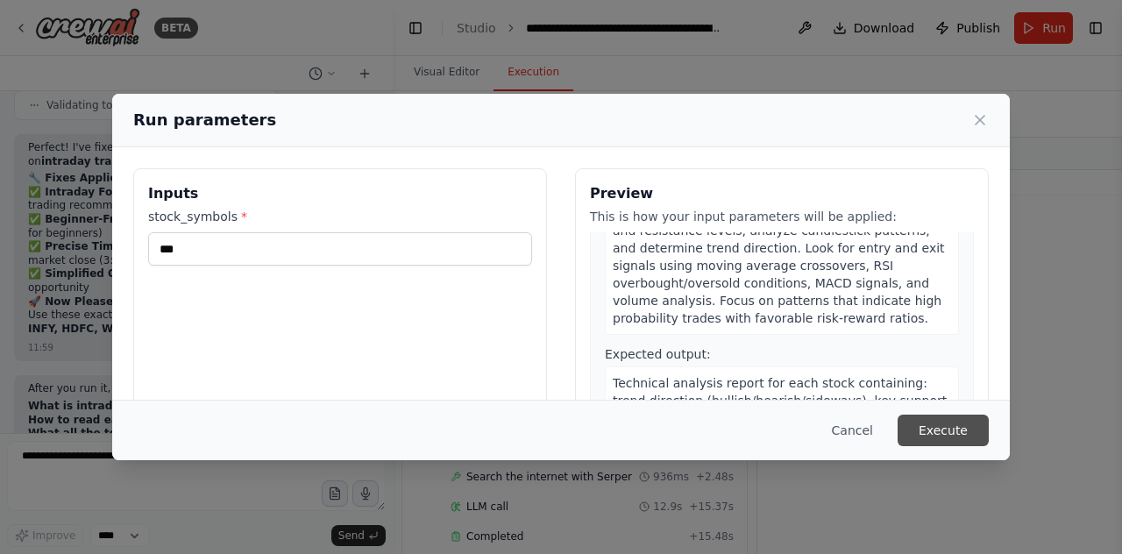
click at [936, 431] on button "Execute" at bounding box center [943, 431] width 91 height 32
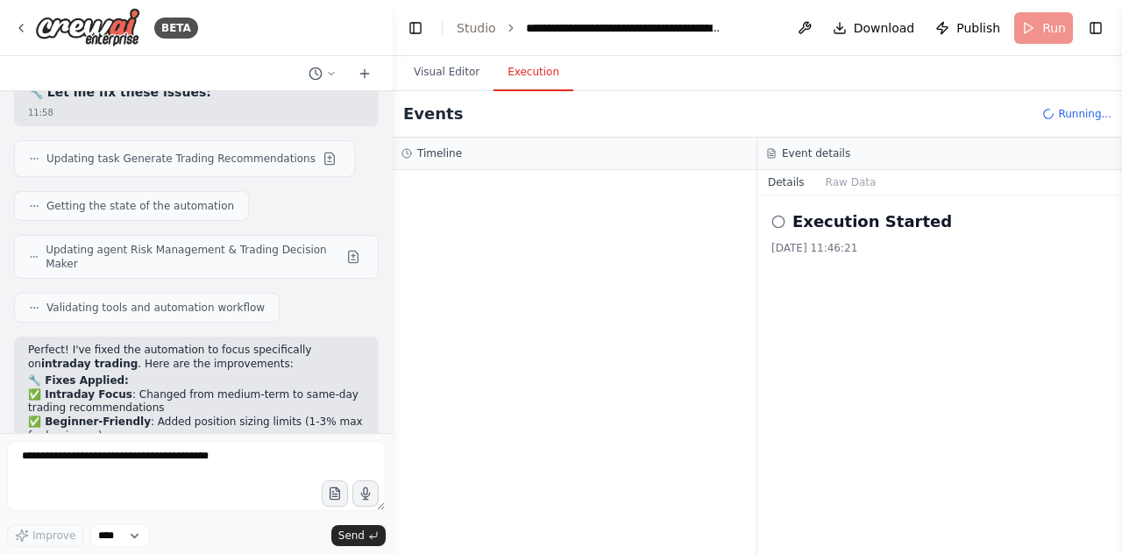
scroll to position [4037, 0]
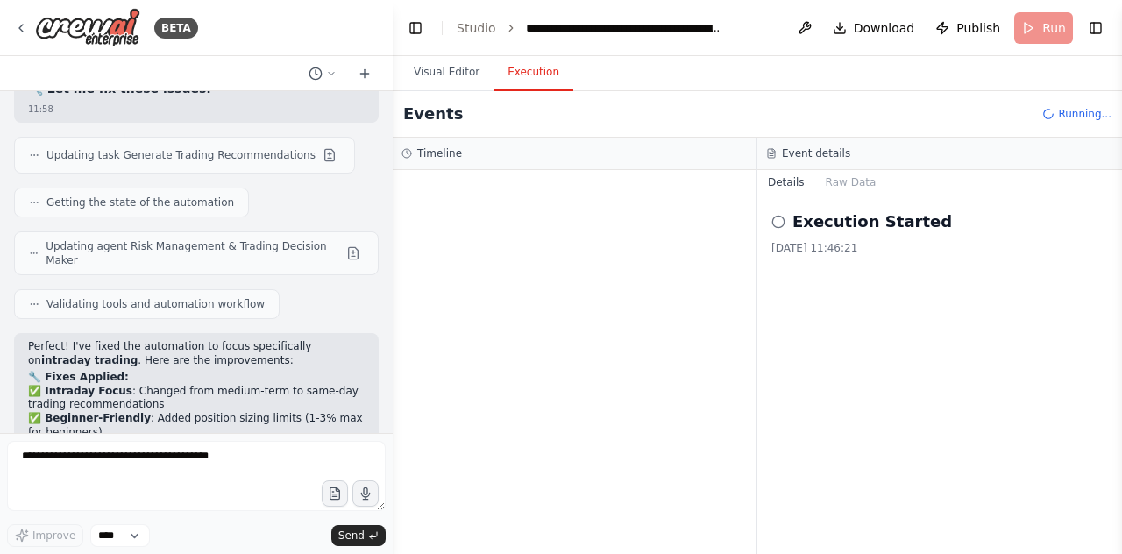
click at [258, 385] on li "✅ Intraday Focus : Changed from medium-term to same-day trading recommendations" at bounding box center [196, 398] width 337 height 27
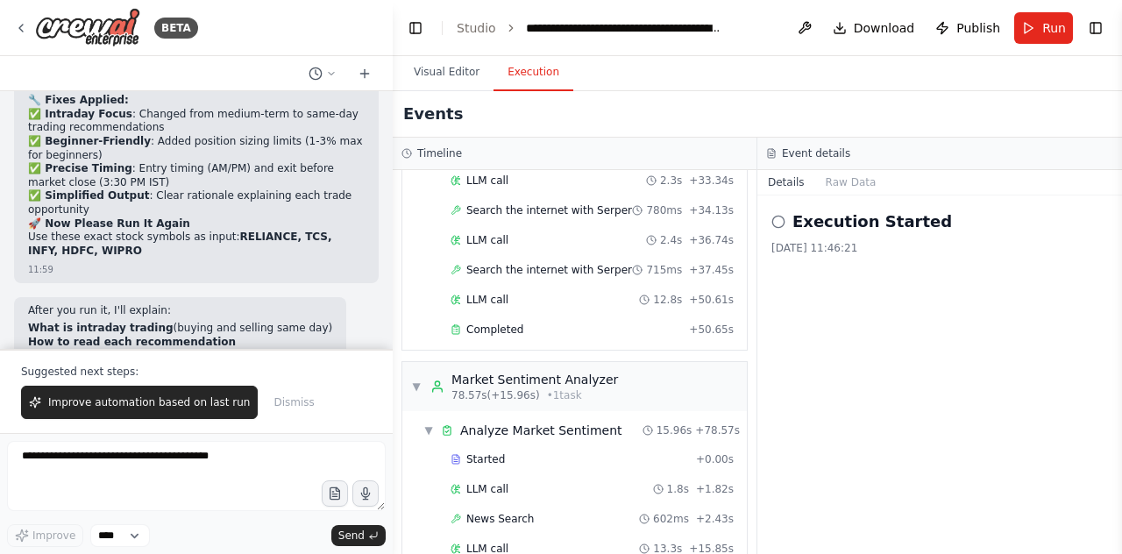
scroll to position [4319, 0]
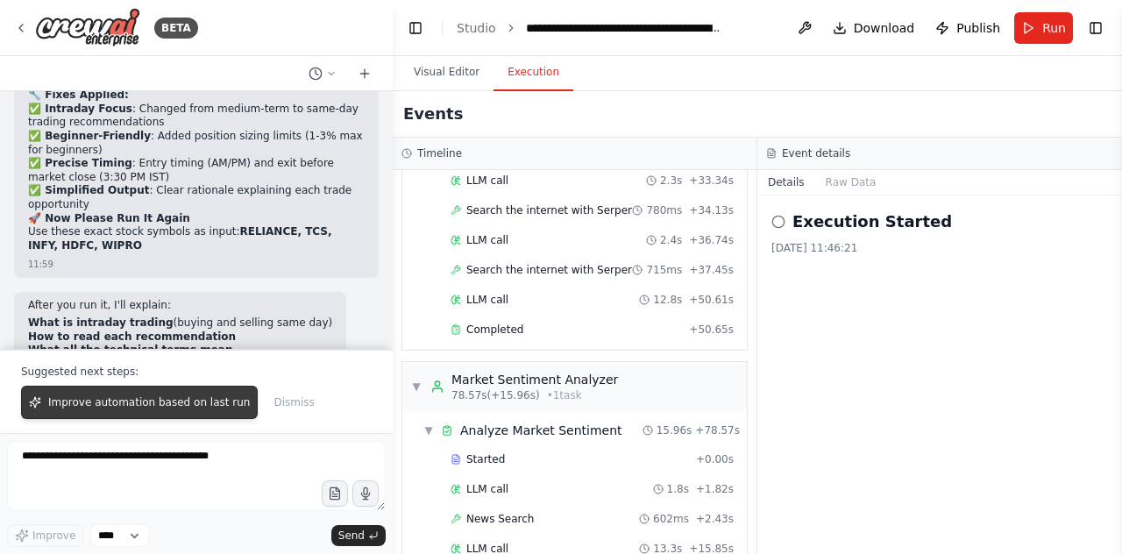
click at [130, 406] on span "Improve automation based on last run" at bounding box center [149, 402] width 202 height 14
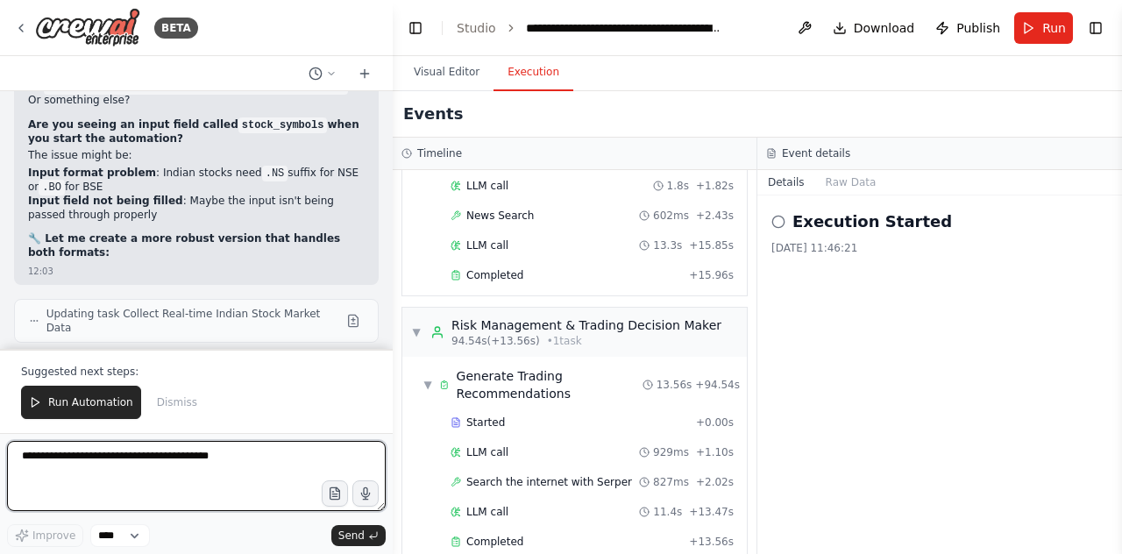
scroll to position [5081, 0]
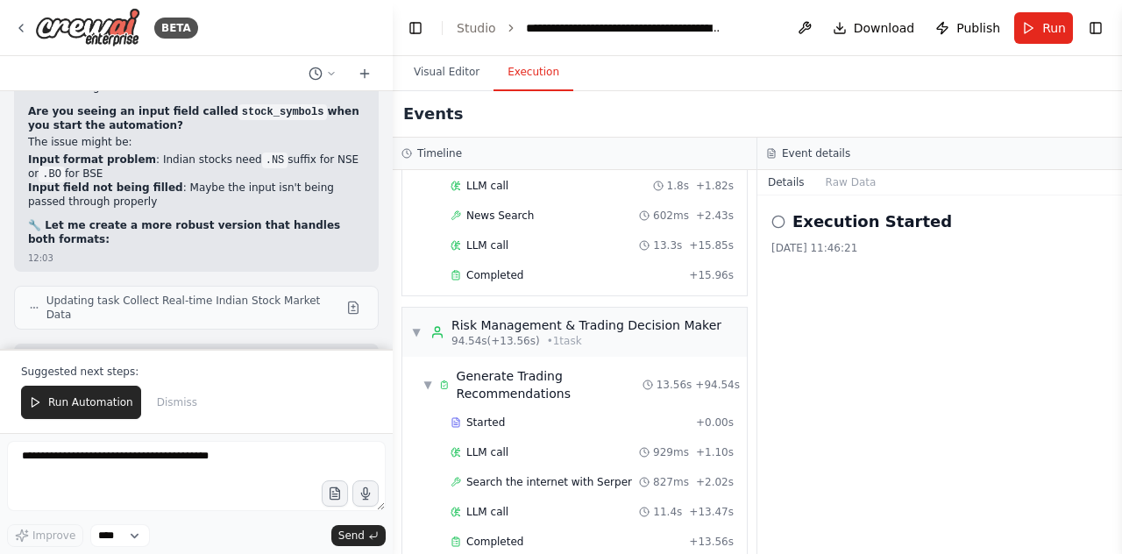
click at [239, 351] on div "🚀 Please try running it again, but this time: When it asks for stock_symbols in…" at bounding box center [196, 406] width 337 height 110
click at [61, 385] on code "RELIANCE, TCS, INFY, HDFC, WIPRO" at bounding box center [132, 393] width 209 height 16
copy code "RELIANCE"
click at [86, 408] on span "Run Automation" at bounding box center [90, 402] width 85 height 14
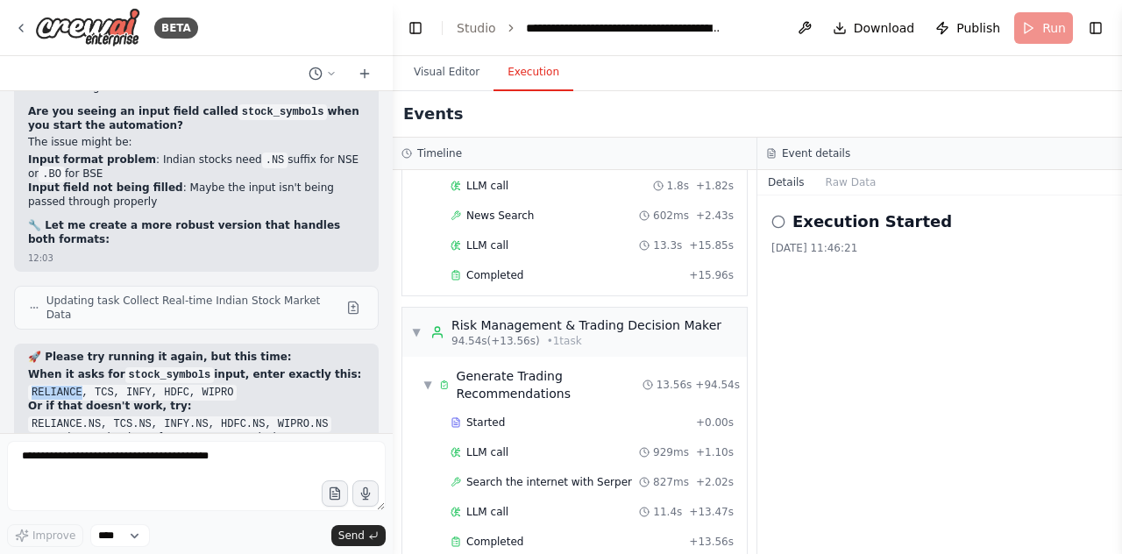
scroll to position [4998, 0]
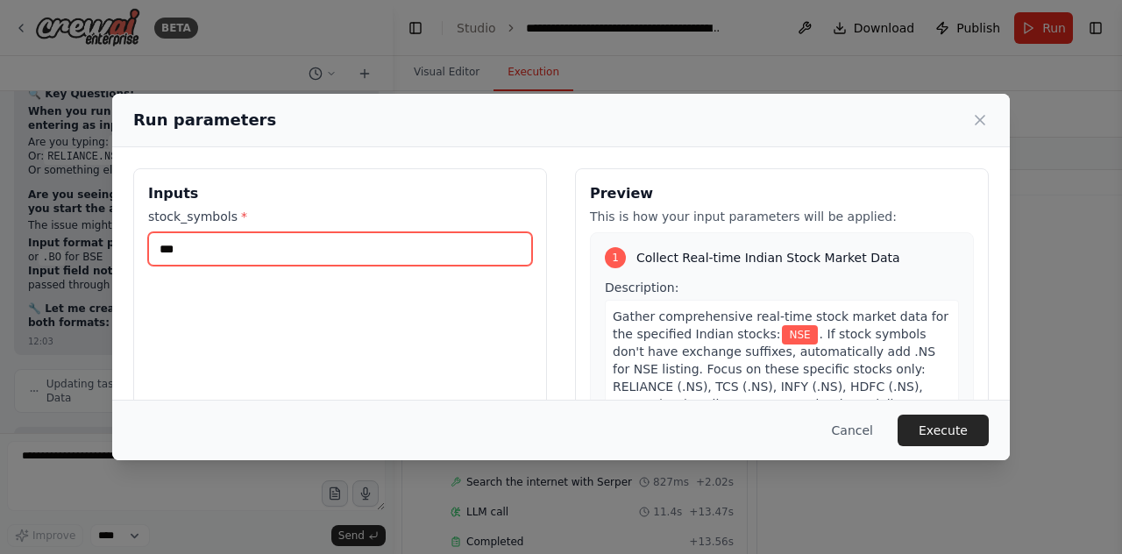
click at [393, 246] on input "***" at bounding box center [340, 248] width 384 height 33
type input "*"
paste input "********"
type input "********"
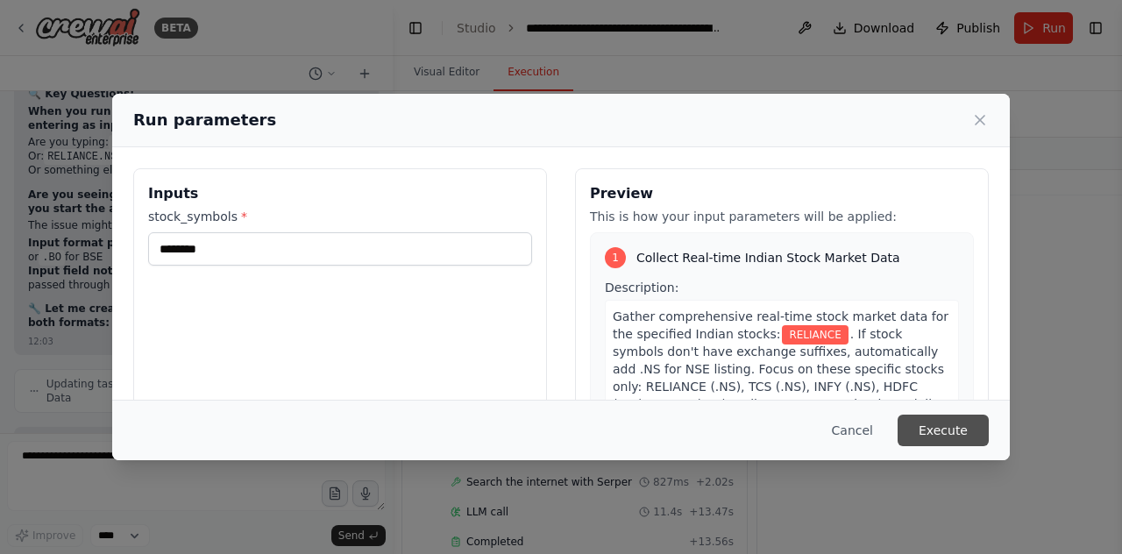
click at [928, 428] on button "Execute" at bounding box center [943, 431] width 91 height 32
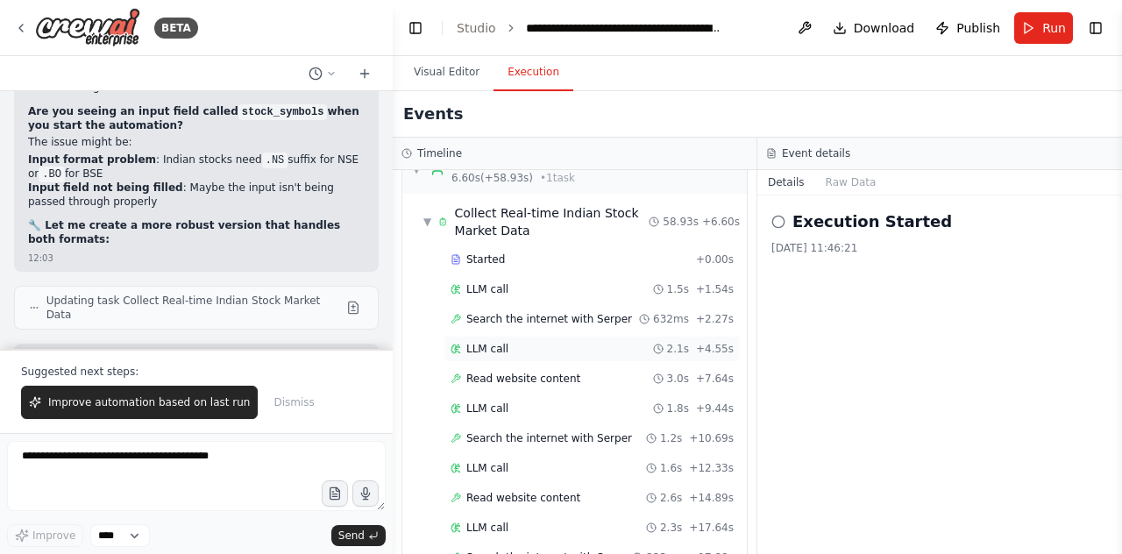
scroll to position [0, 0]
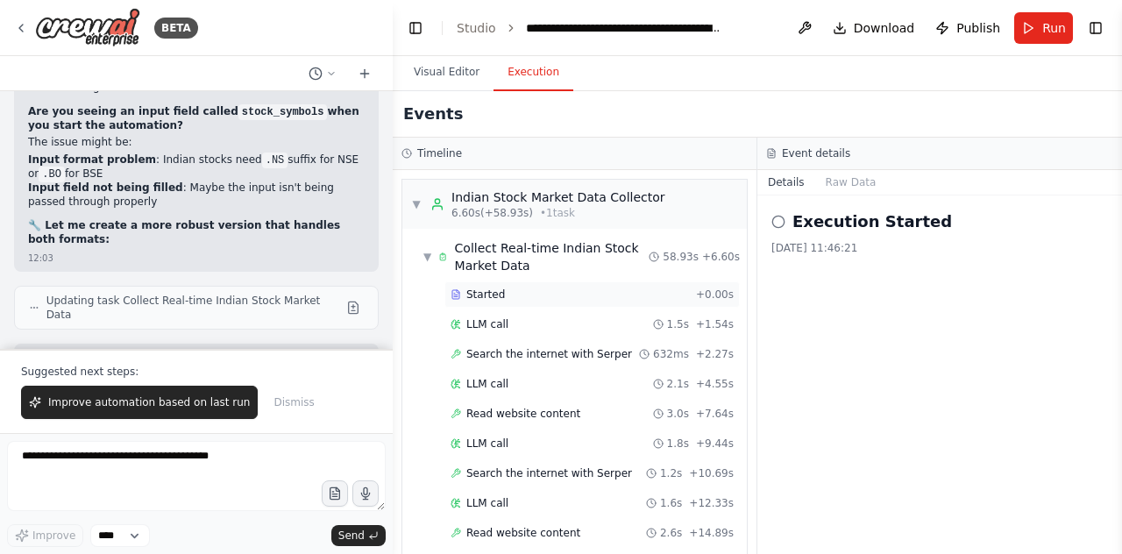
click at [495, 295] on span "Started" at bounding box center [485, 295] width 39 height 14
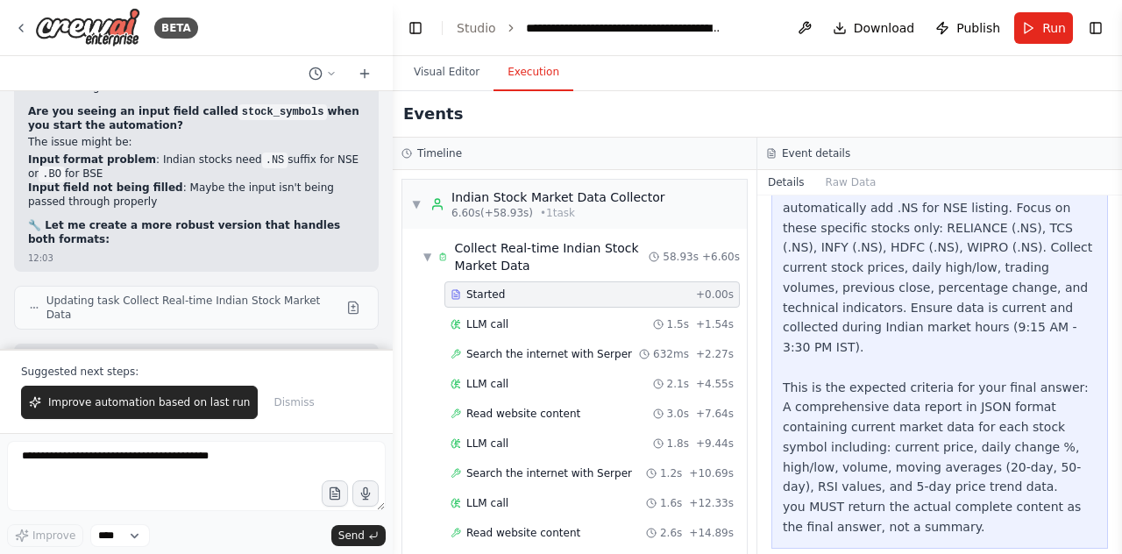
scroll to position [414, 0]
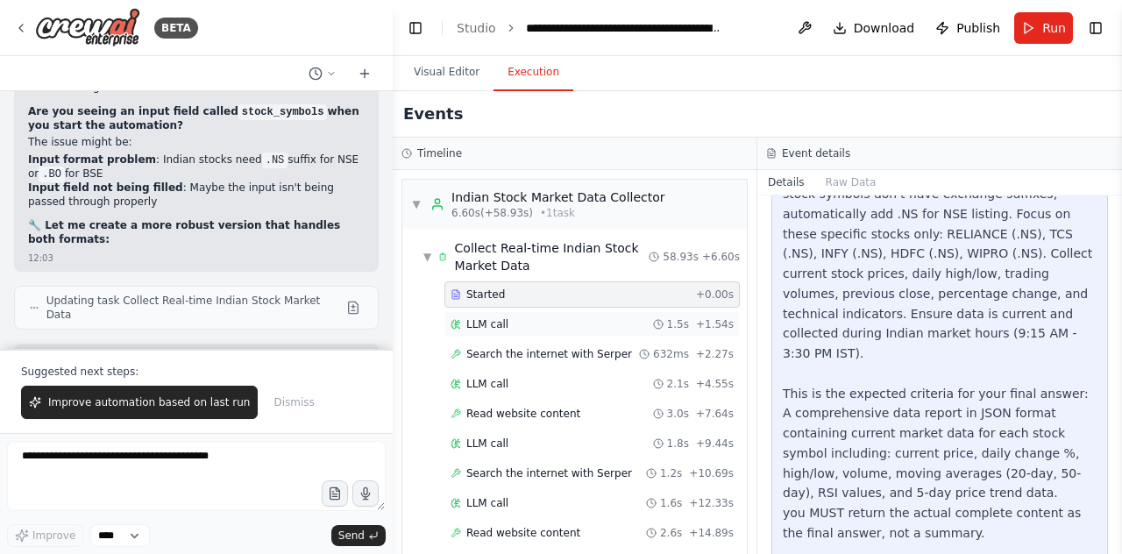
click at [588, 323] on div "LLM call 1.5s + 1.54s" at bounding box center [592, 324] width 283 height 14
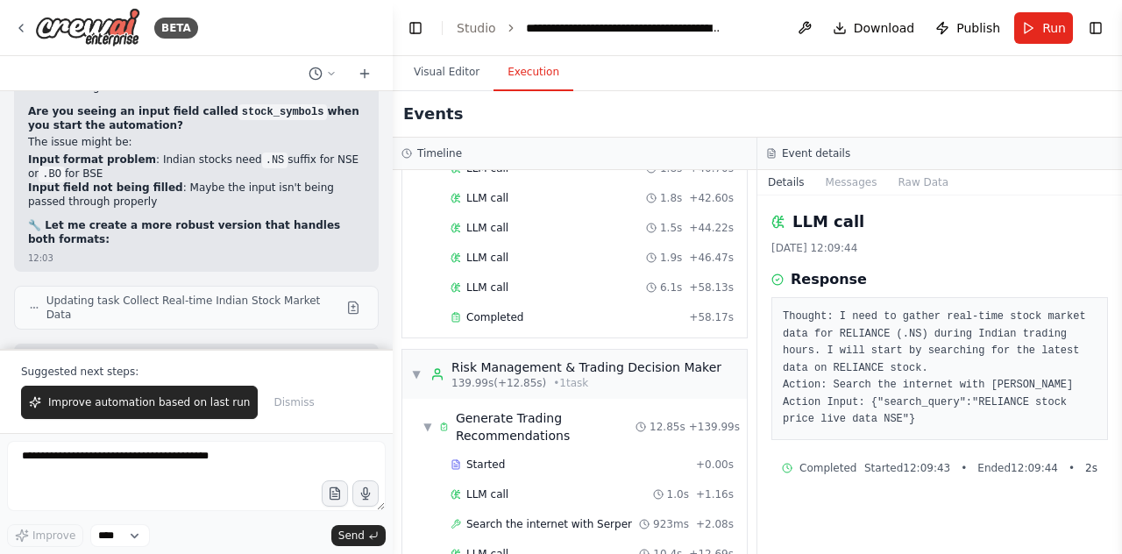
scroll to position [1906, 0]
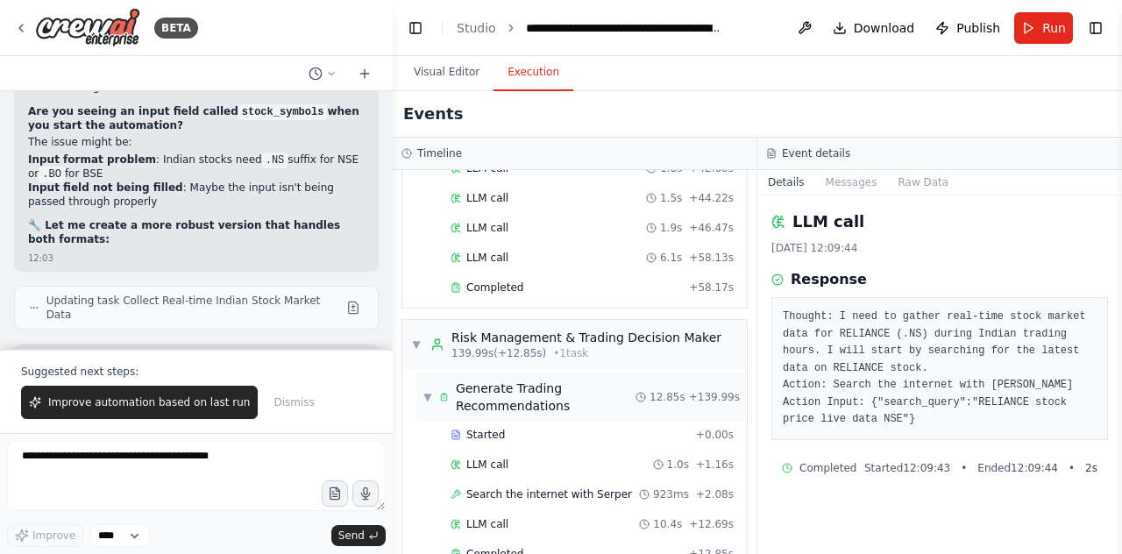
click at [577, 380] on div "Generate Trading Recommendations" at bounding box center [546, 397] width 180 height 35
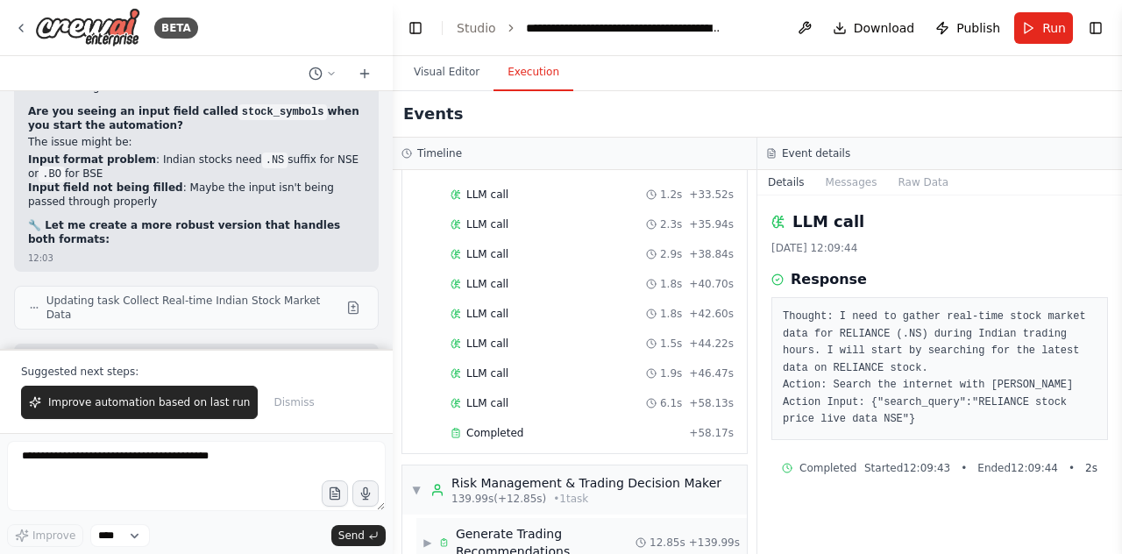
click at [549, 525] on div "Generate Trading Recommendations" at bounding box center [546, 542] width 180 height 35
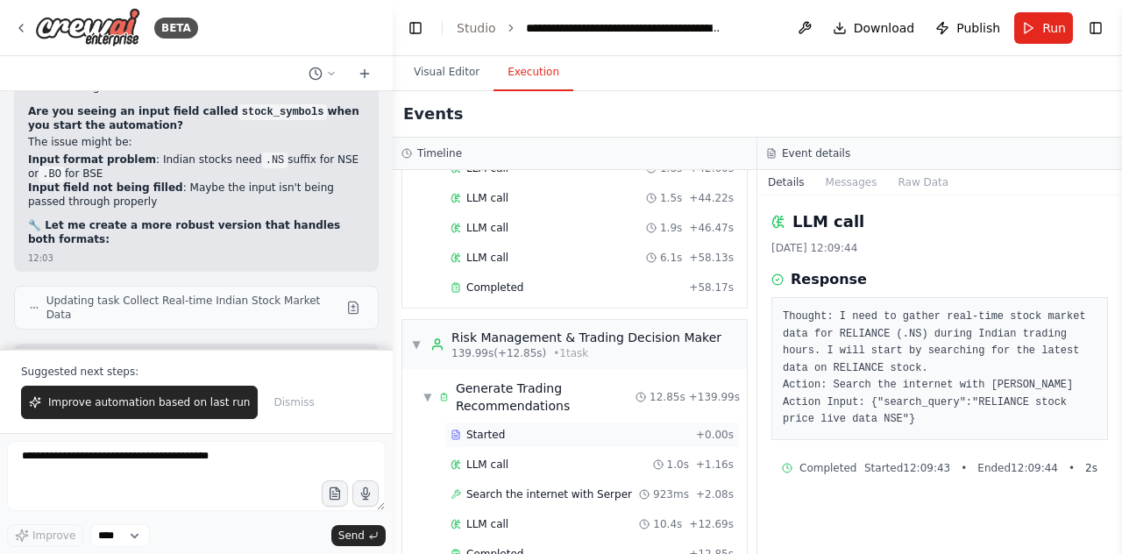
click at [500, 428] on div "Started" at bounding box center [570, 435] width 239 height 14
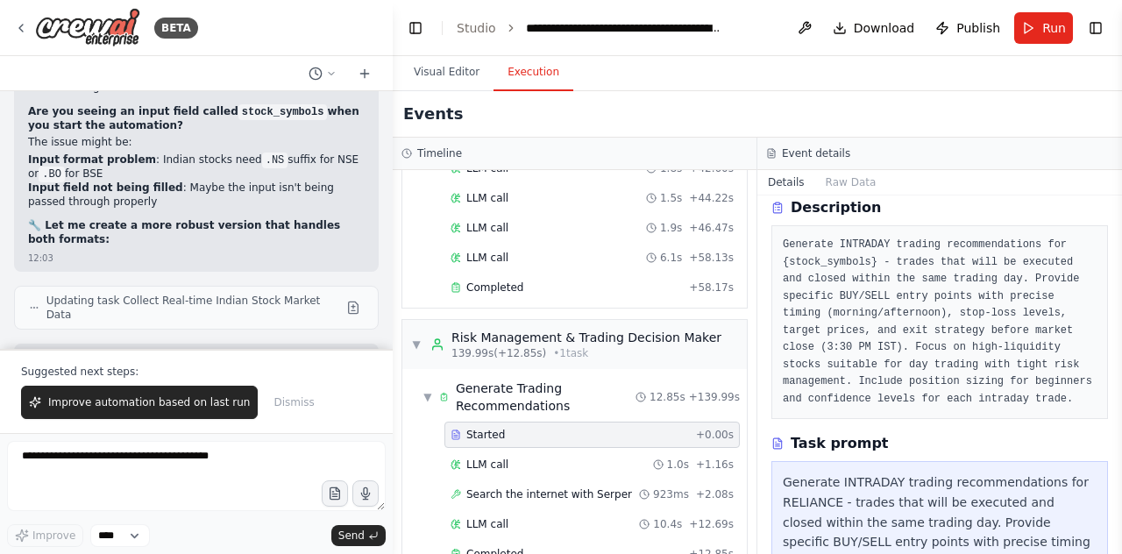
scroll to position [64, 0]
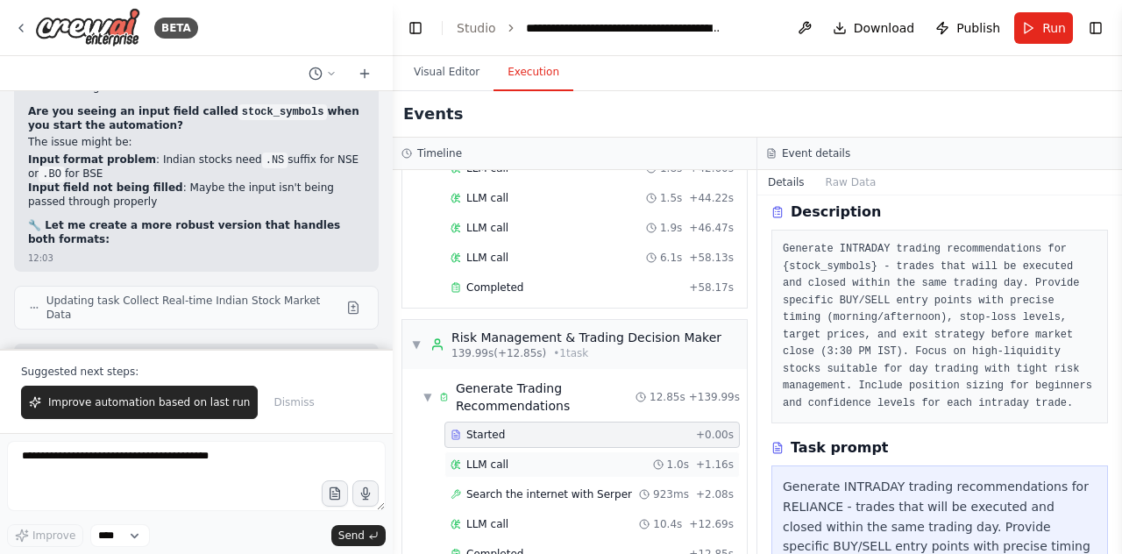
click at [649, 458] on div "LLM call 1.0s + 1.16s" at bounding box center [592, 465] width 283 height 14
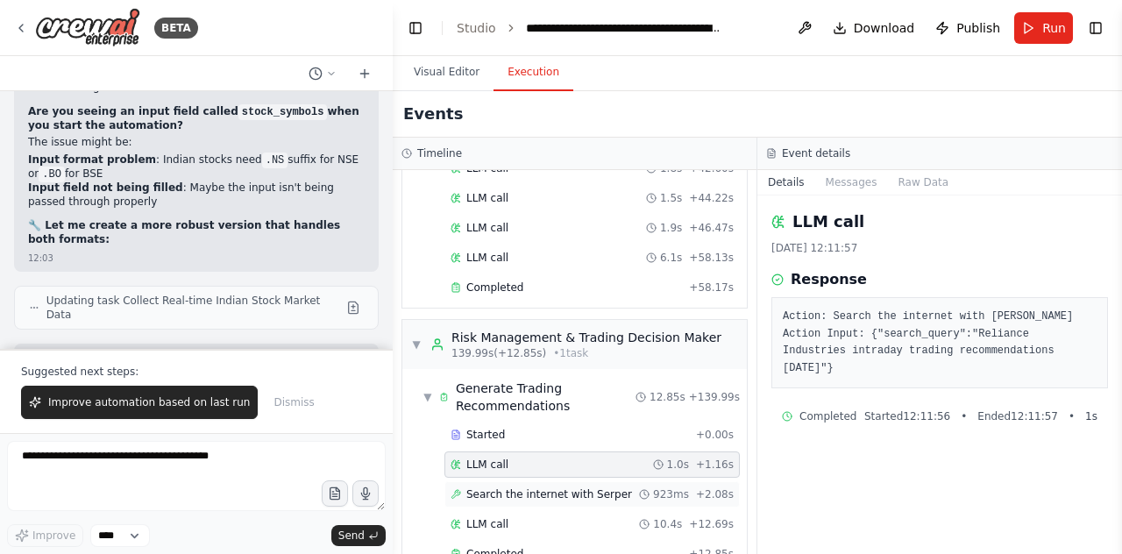
click at [568, 481] on div "Search the internet with Serper 923ms + 2.08s" at bounding box center [592, 494] width 295 height 26
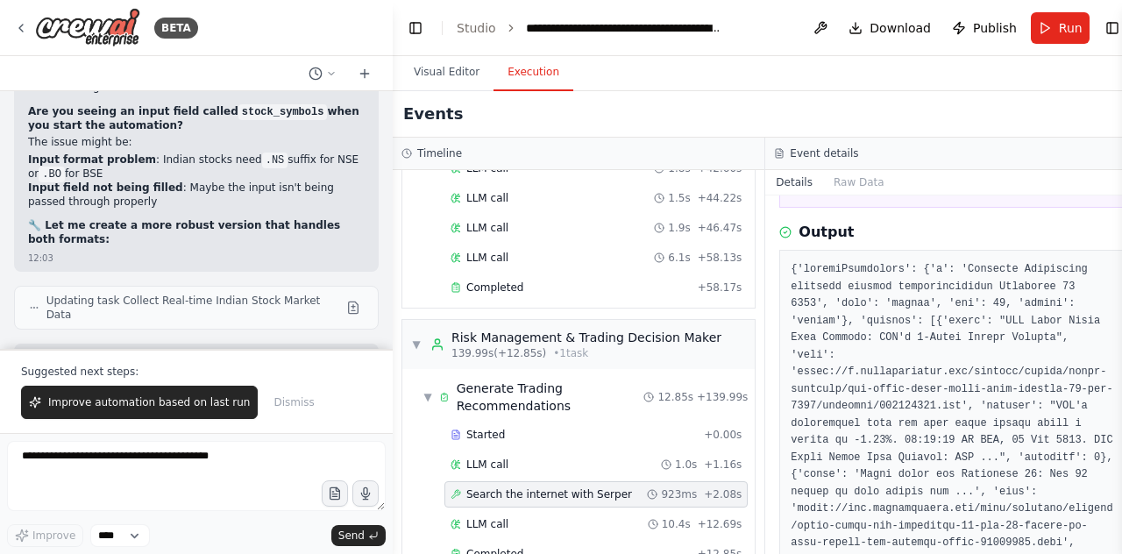
scroll to position [316, 0]
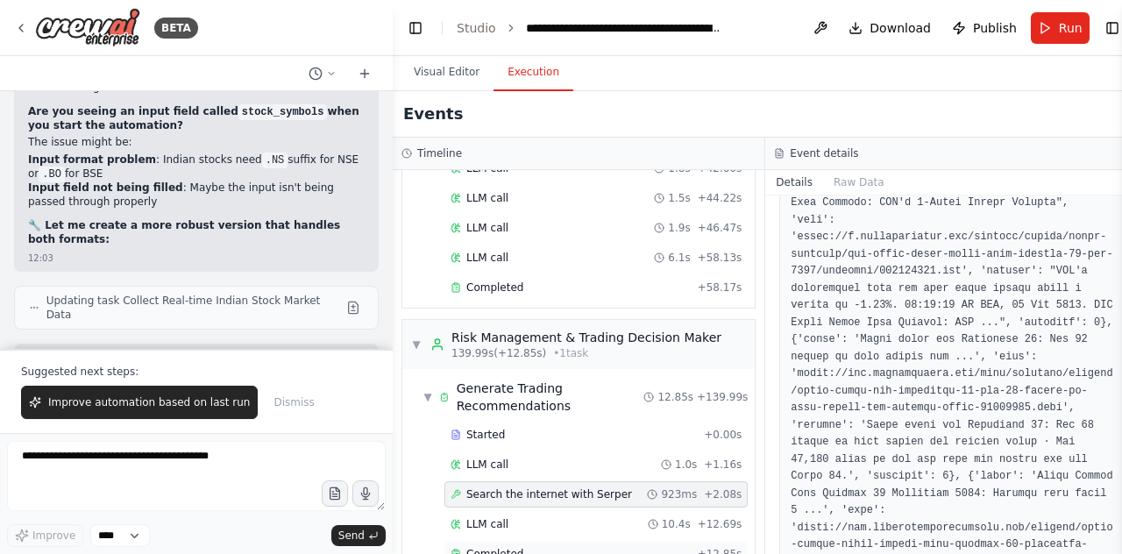
click at [626, 547] on div "Completed" at bounding box center [571, 554] width 240 height 14
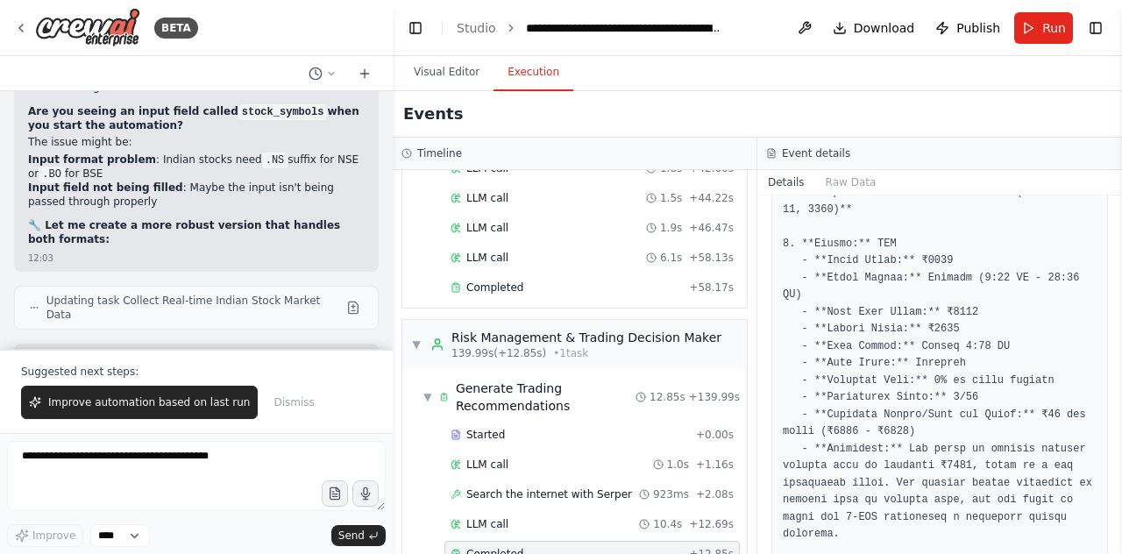
scroll to position [368, 0]
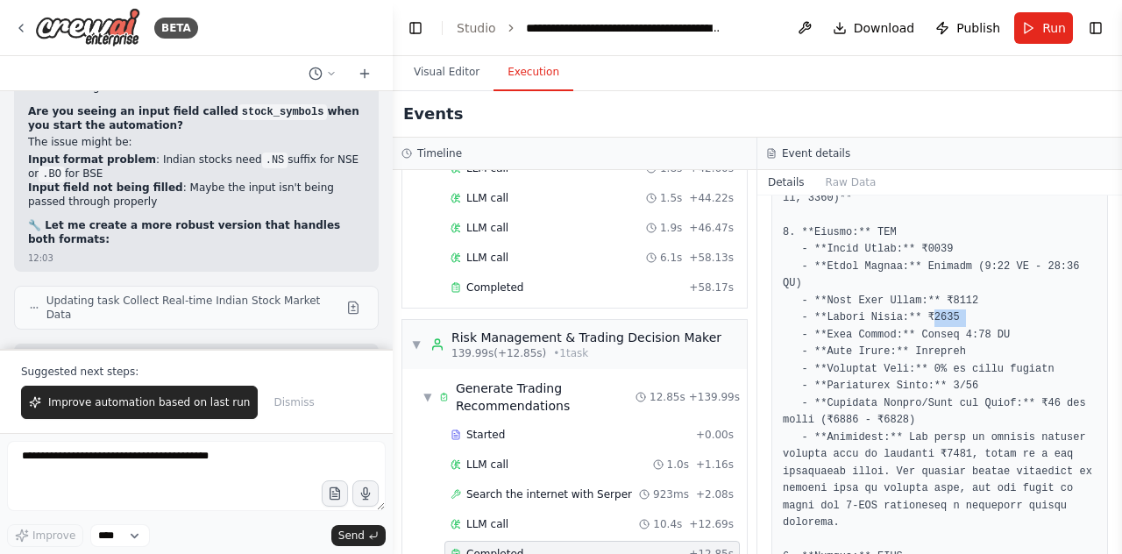
drag, startPoint x: 922, startPoint y: 300, endPoint x: 950, endPoint y: 296, distance: 27.4
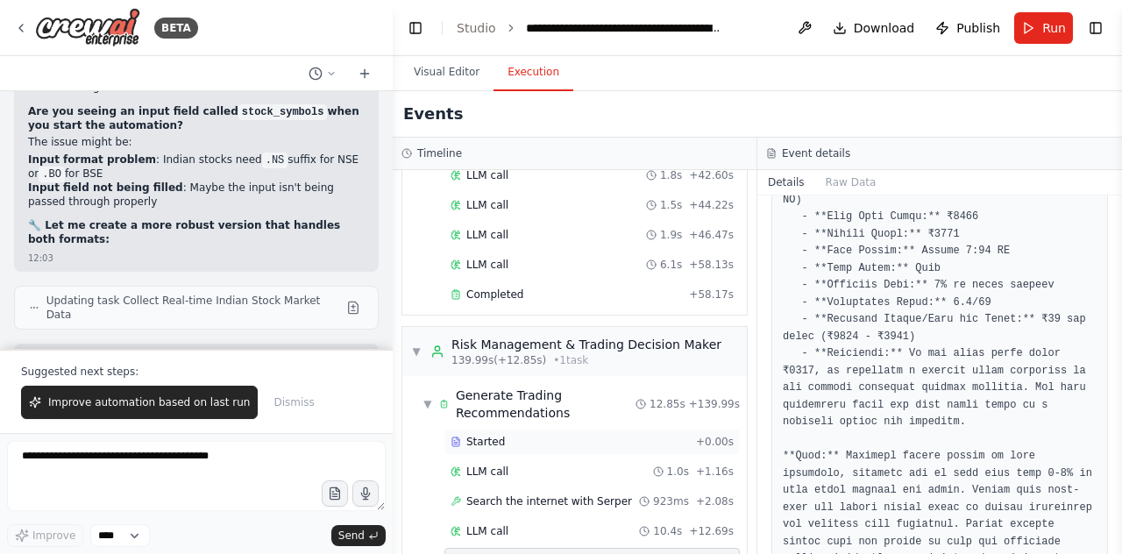
scroll to position [1895, 0]
